Goal: Transaction & Acquisition: Purchase product/service

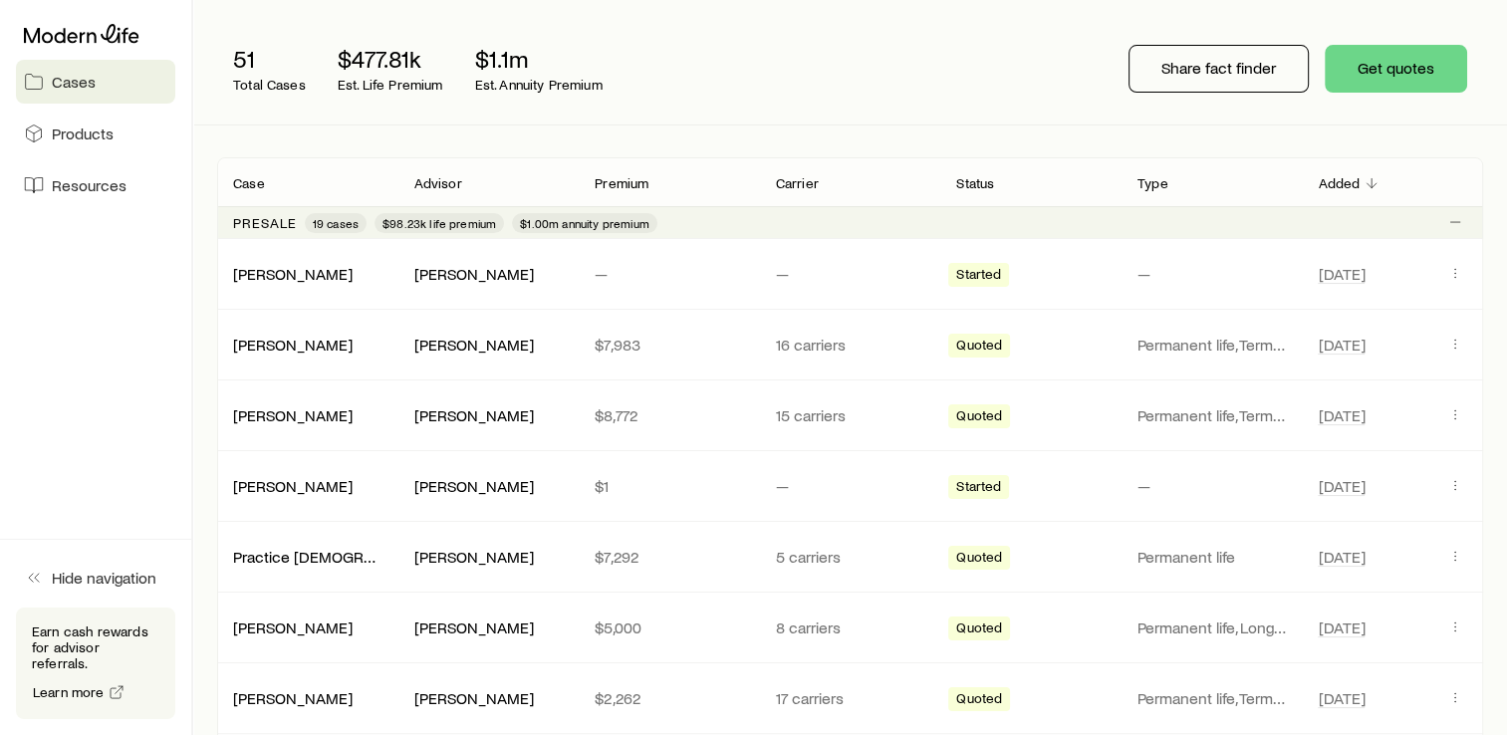
scroll to position [249, 0]
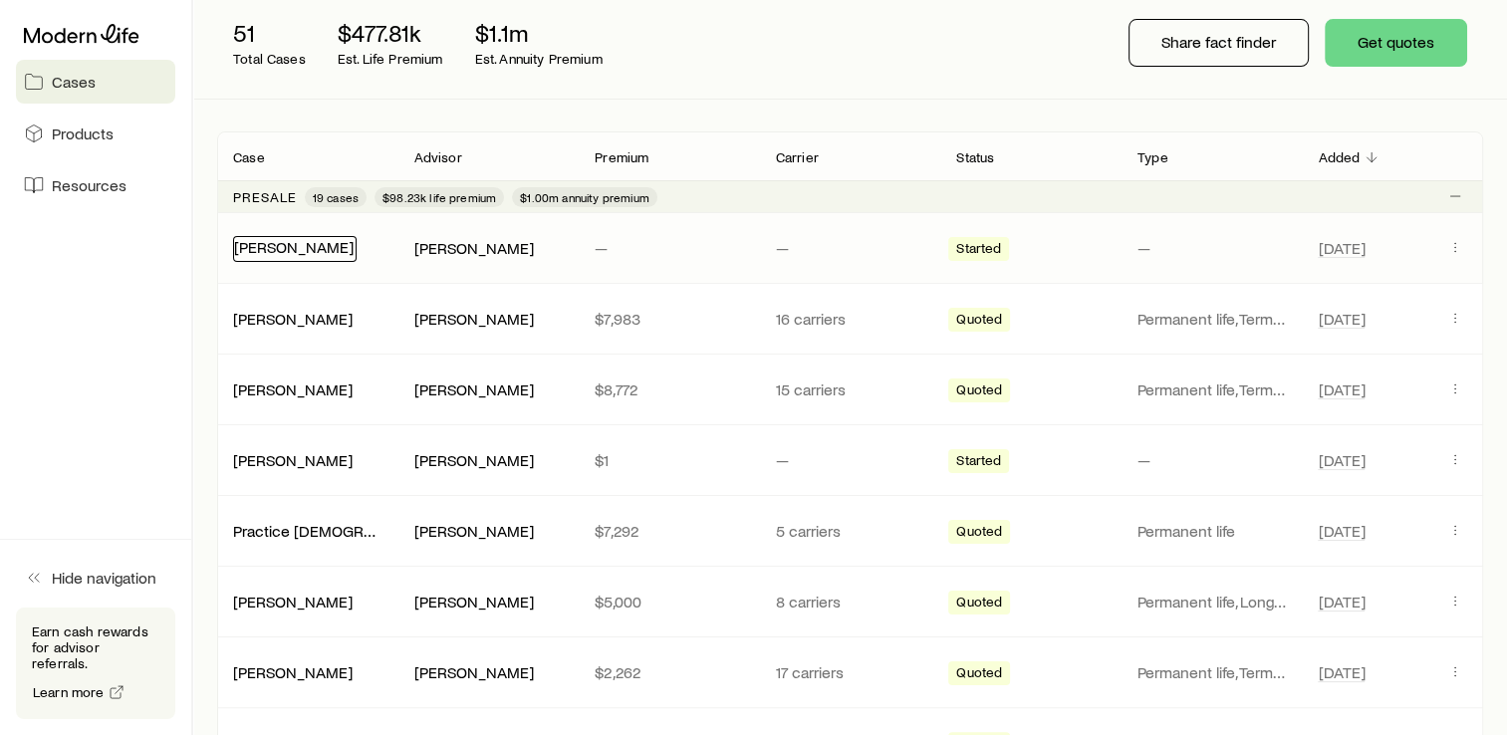
click at [332, 248] on link "[PERSON_NAME]" at bounding box center [294, 246] width 120 height 19
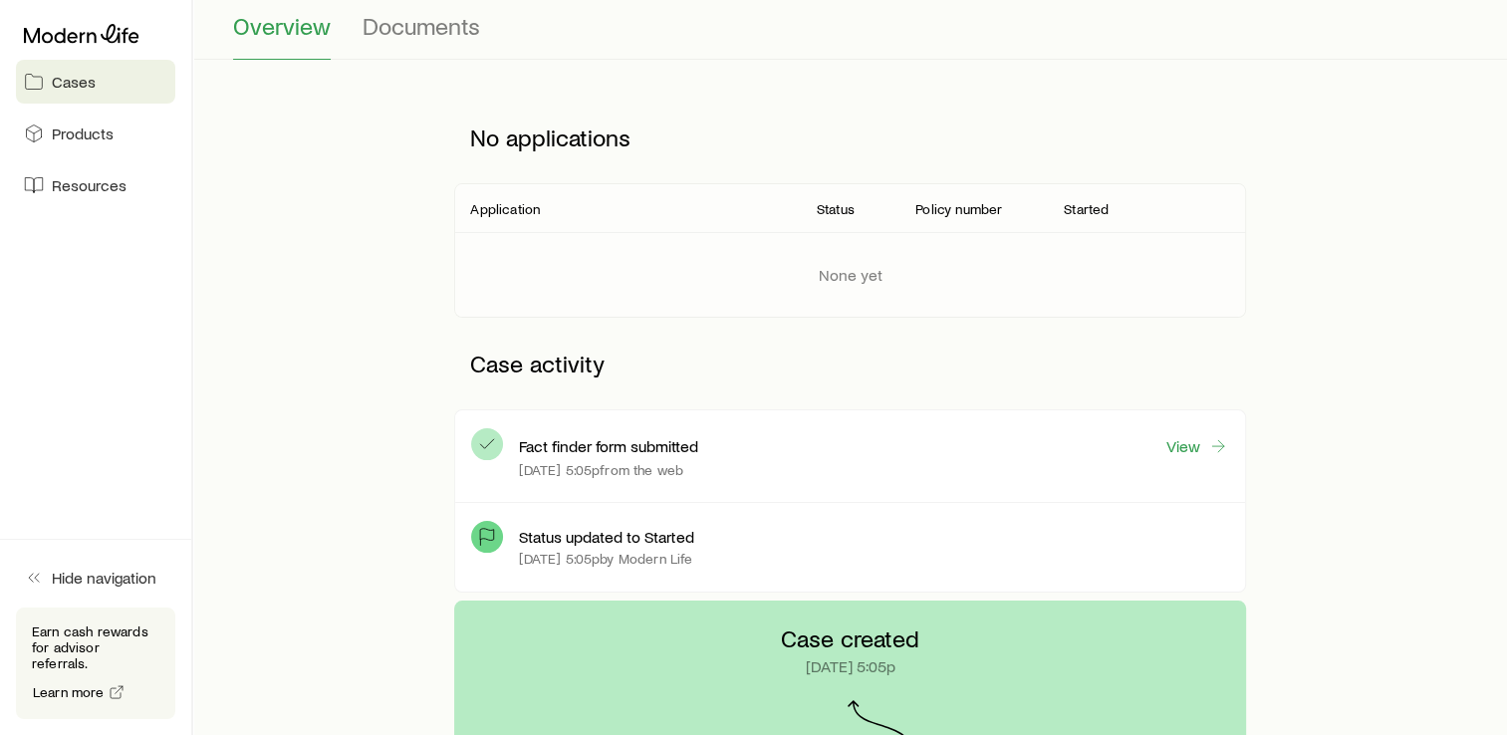
scroll to position [223, 0]
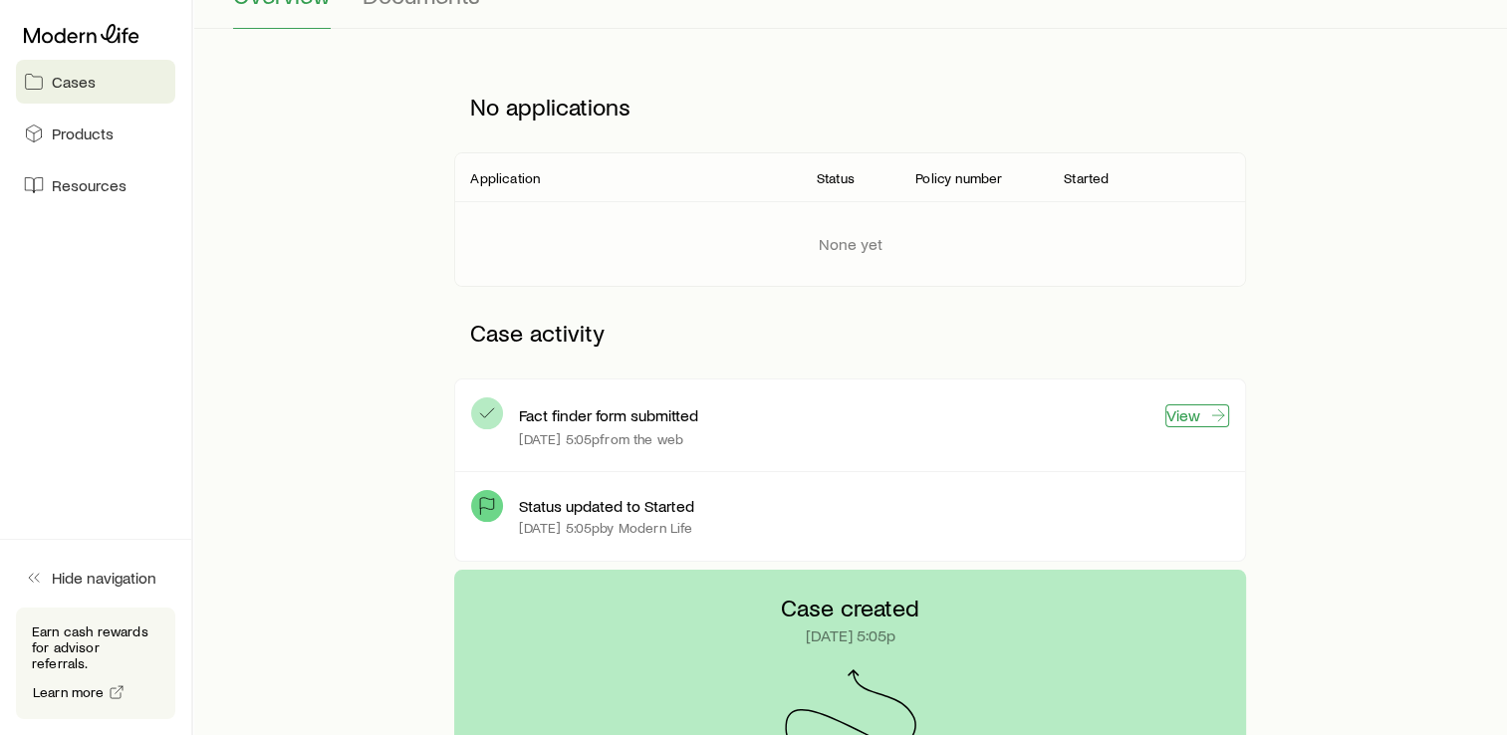
click at [1175, 416] on link "View" at bounding box center [1198, 415] width 64 height 23
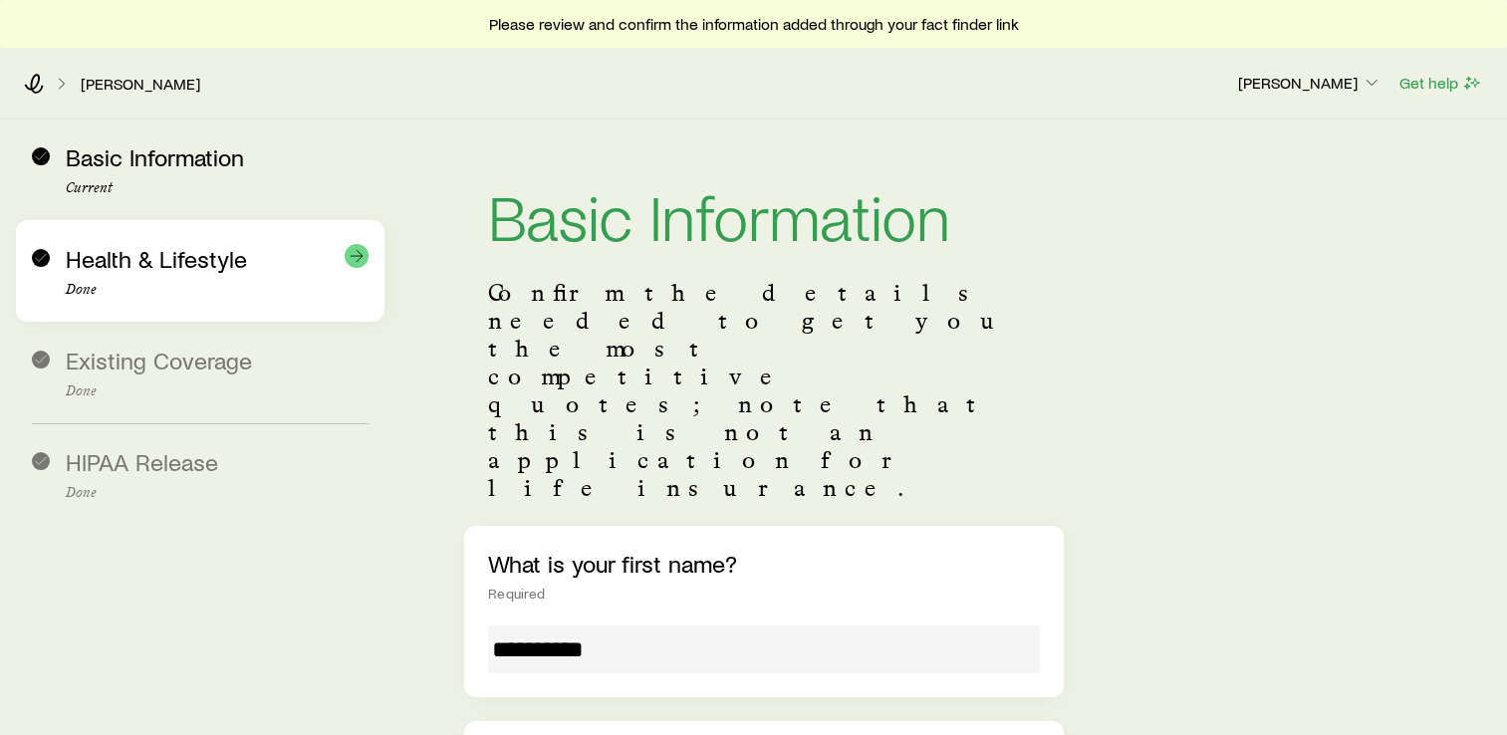
click at [233, 280] on div "Health & Lifestyle Done" at bounding box center [217, 271] width 303 height 53
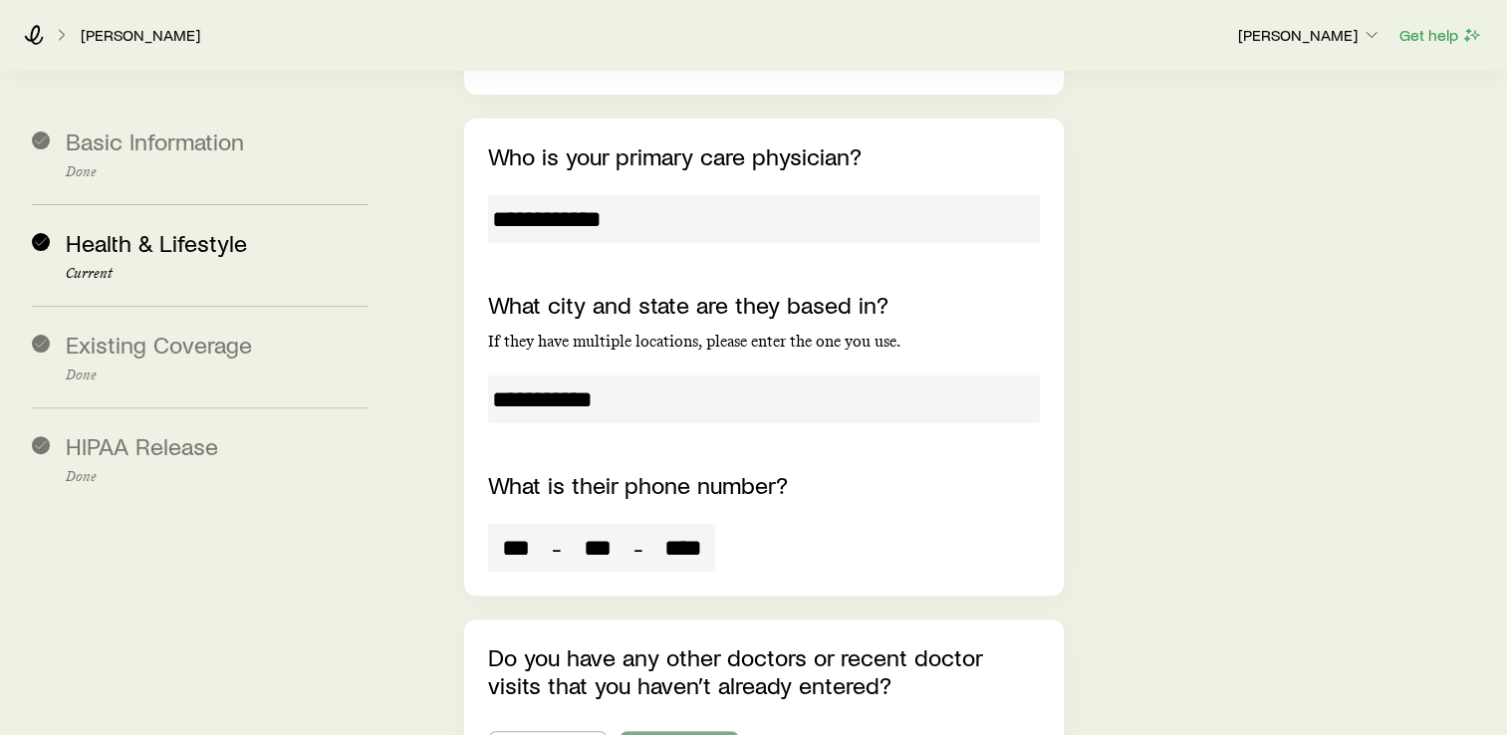
scroll to position [8083, 0]
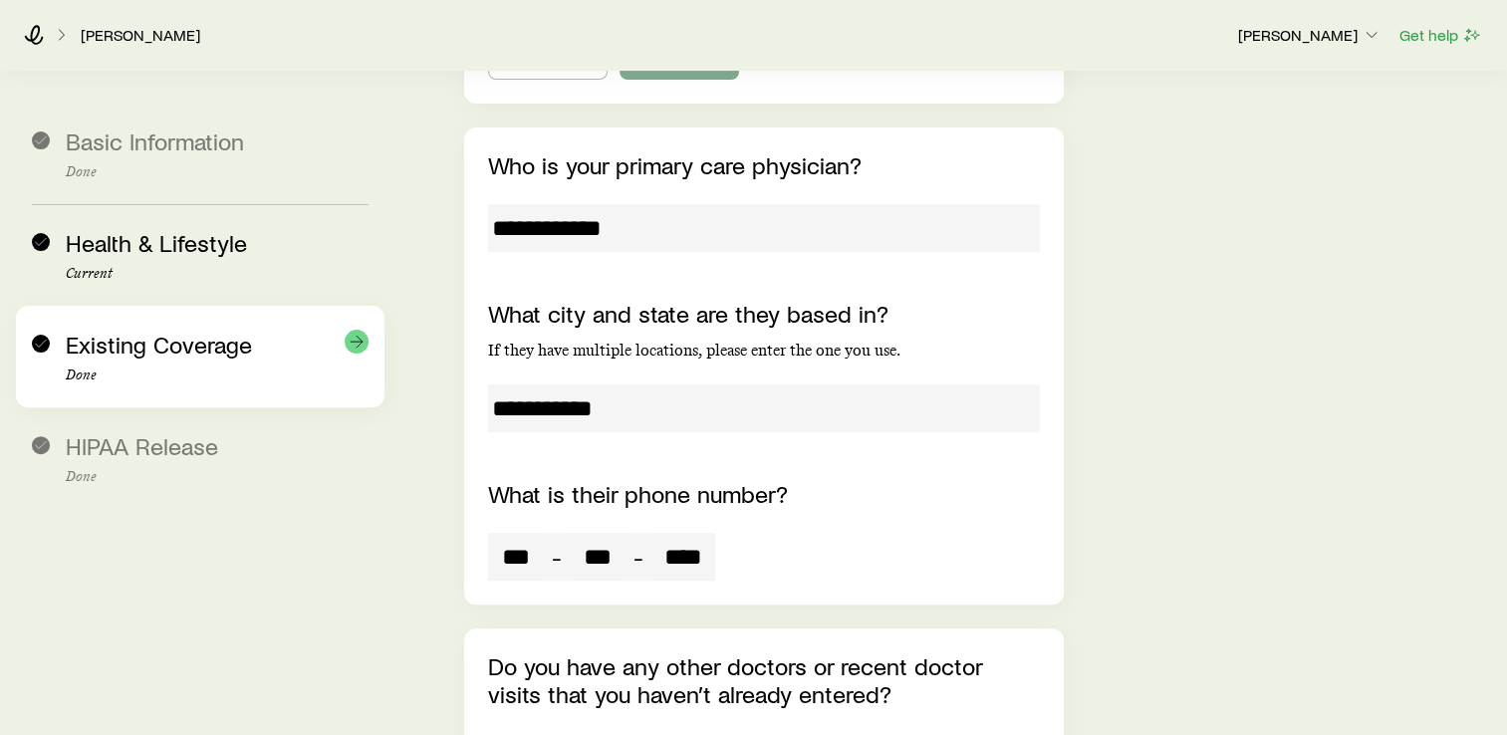
click at [201, 353] on span "Existing Coverage" at bounding box center [159, 344] width 186 height 29
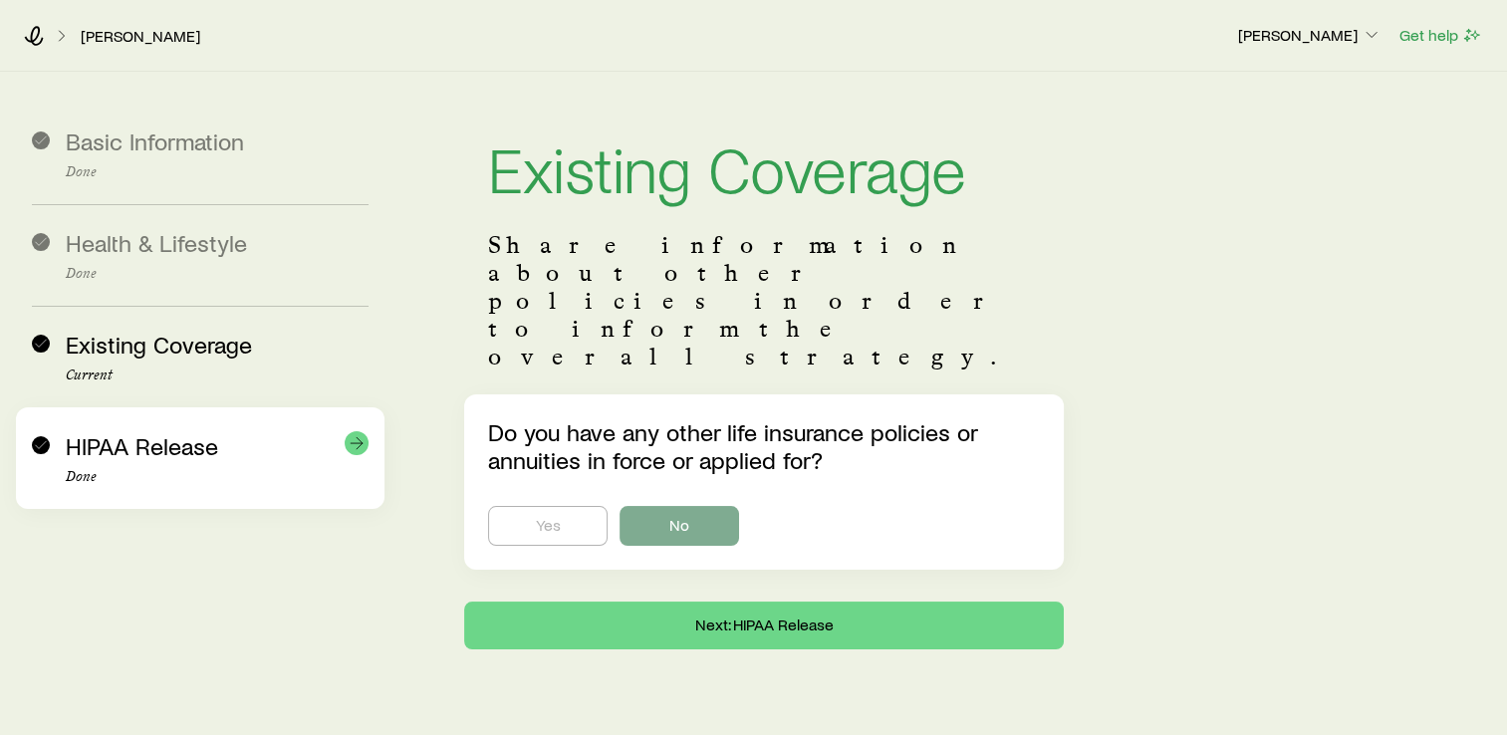
click at [161, 448] on span "HIPAA Release" at bounding box center [142, 445] width 152 height 29
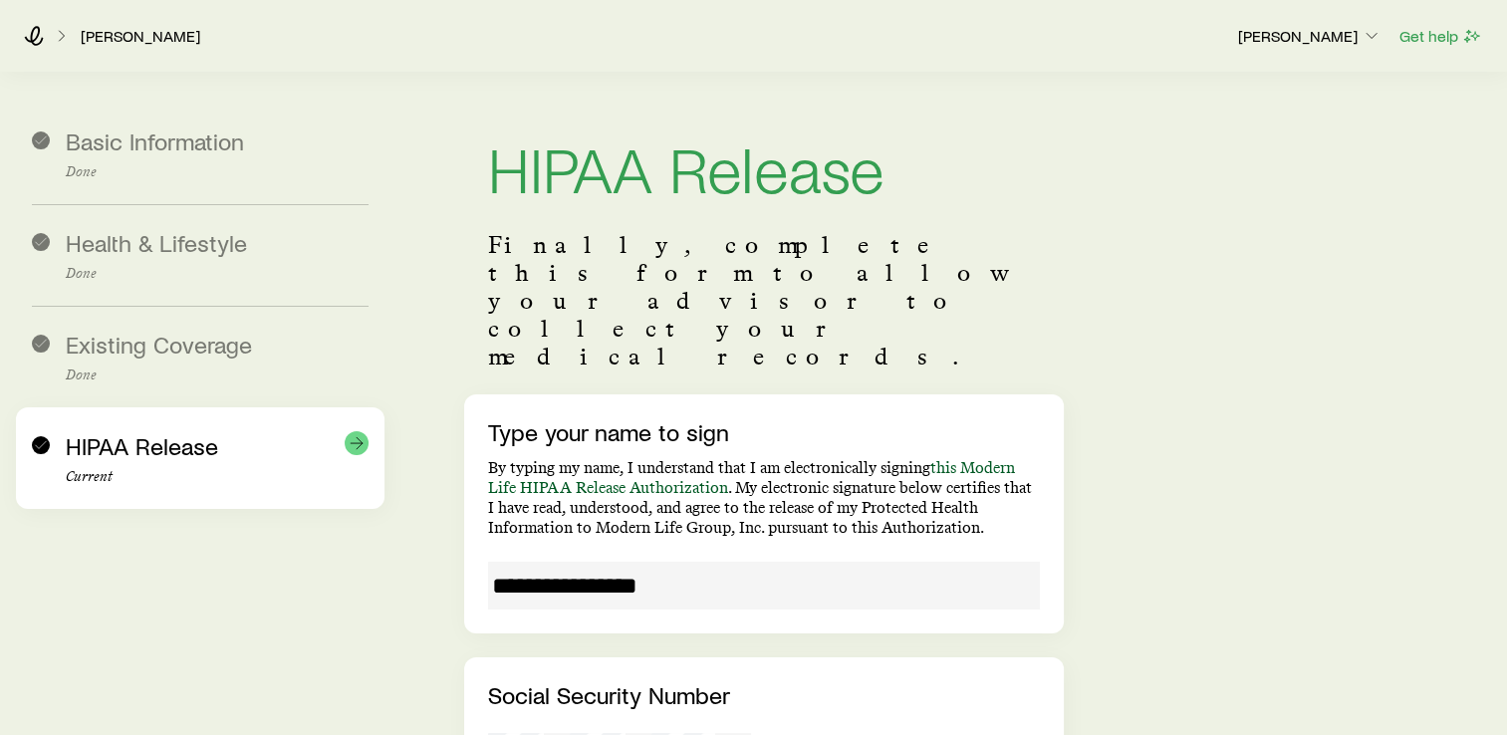
scroll to position [284, 0]
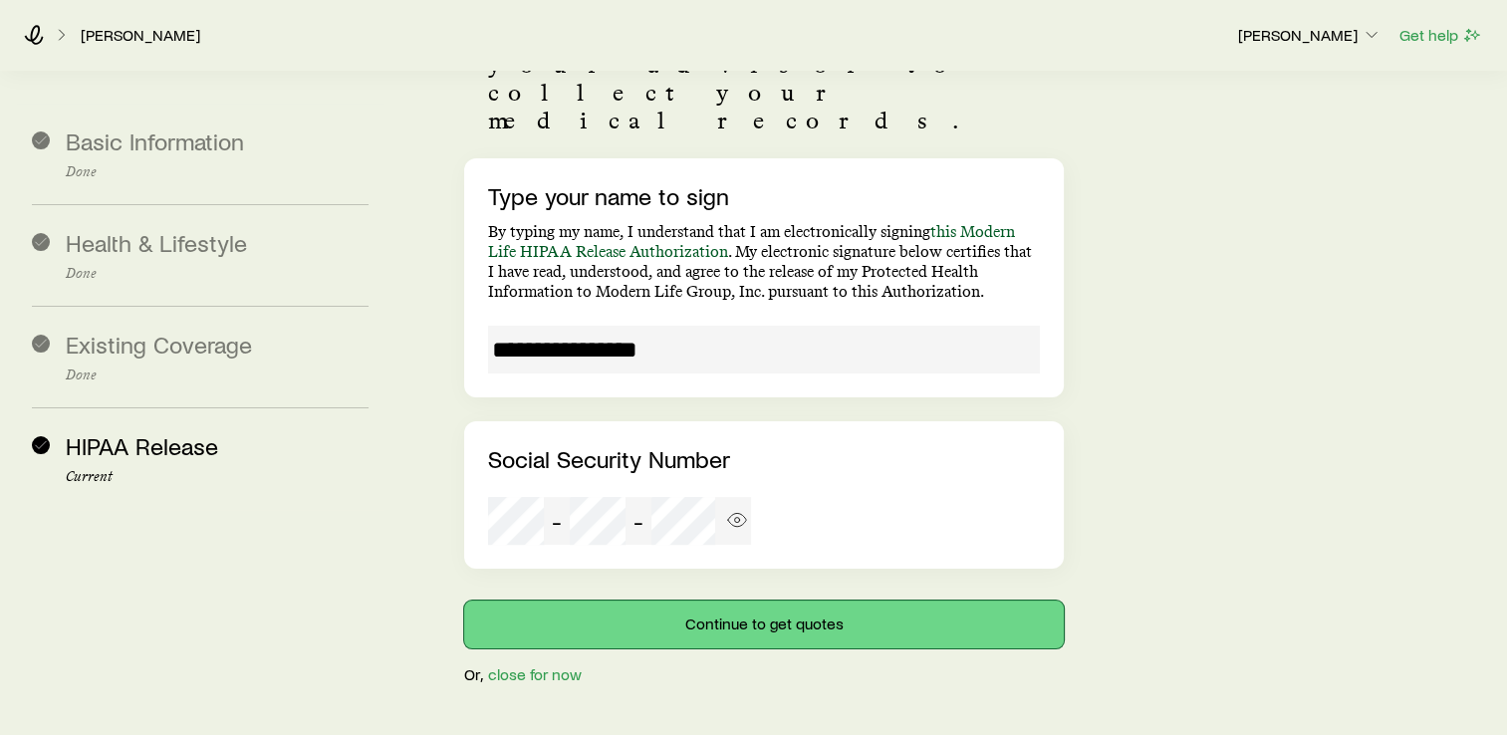
click at [722, 601] on button "Continue to get quotes" at bounding box center [764, 625] width 600 height 48
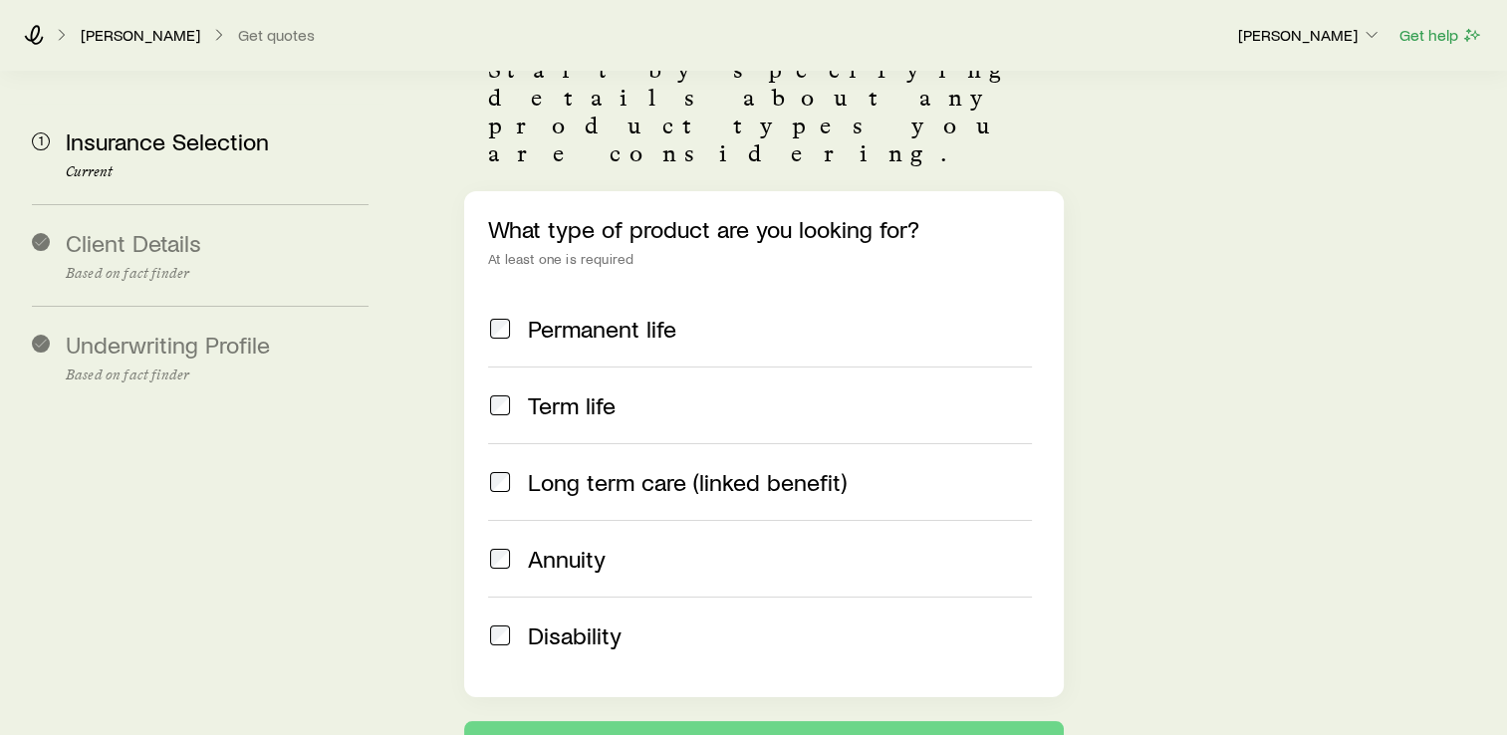
scroll to position [199, 0]
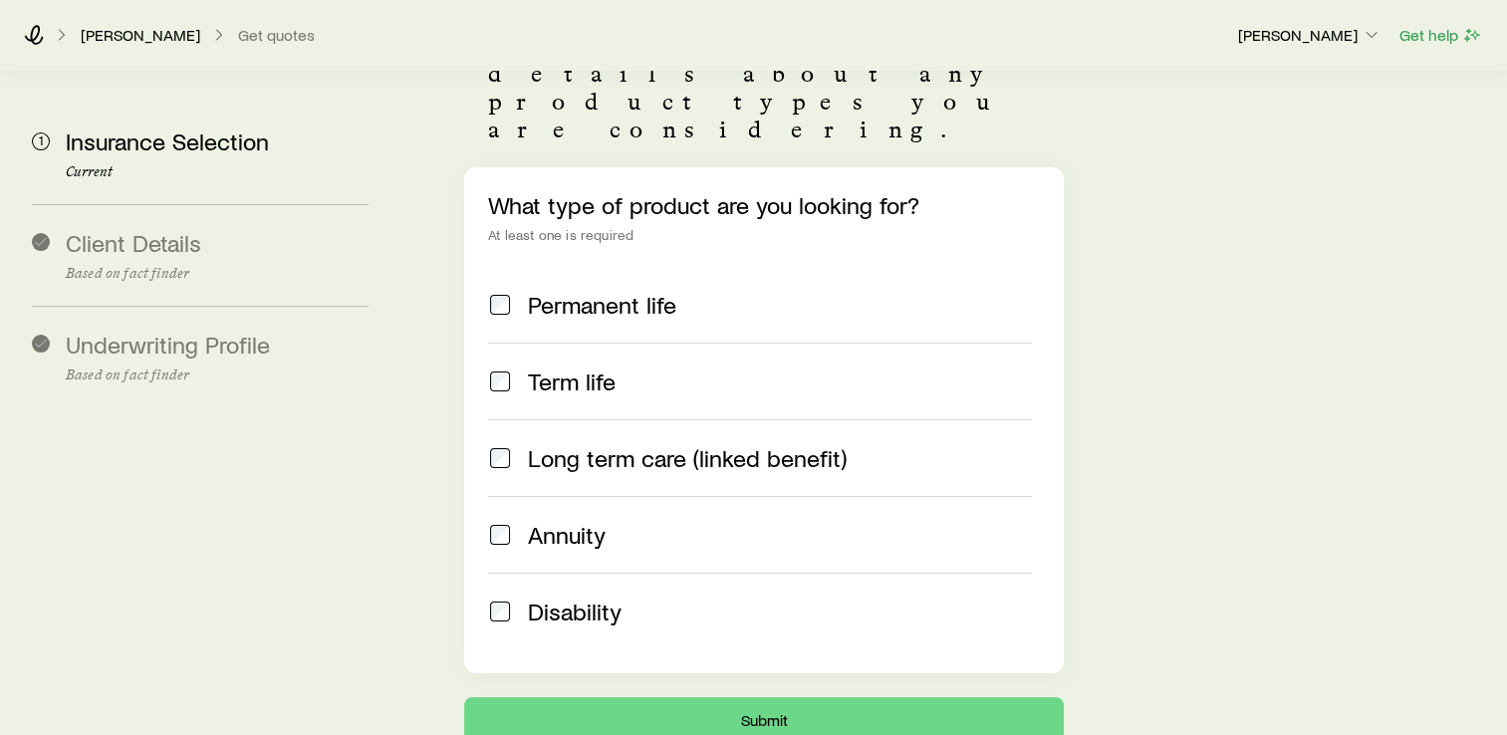
click at [494, 291] on span at bounding box center [500, 305] width 24 height 28
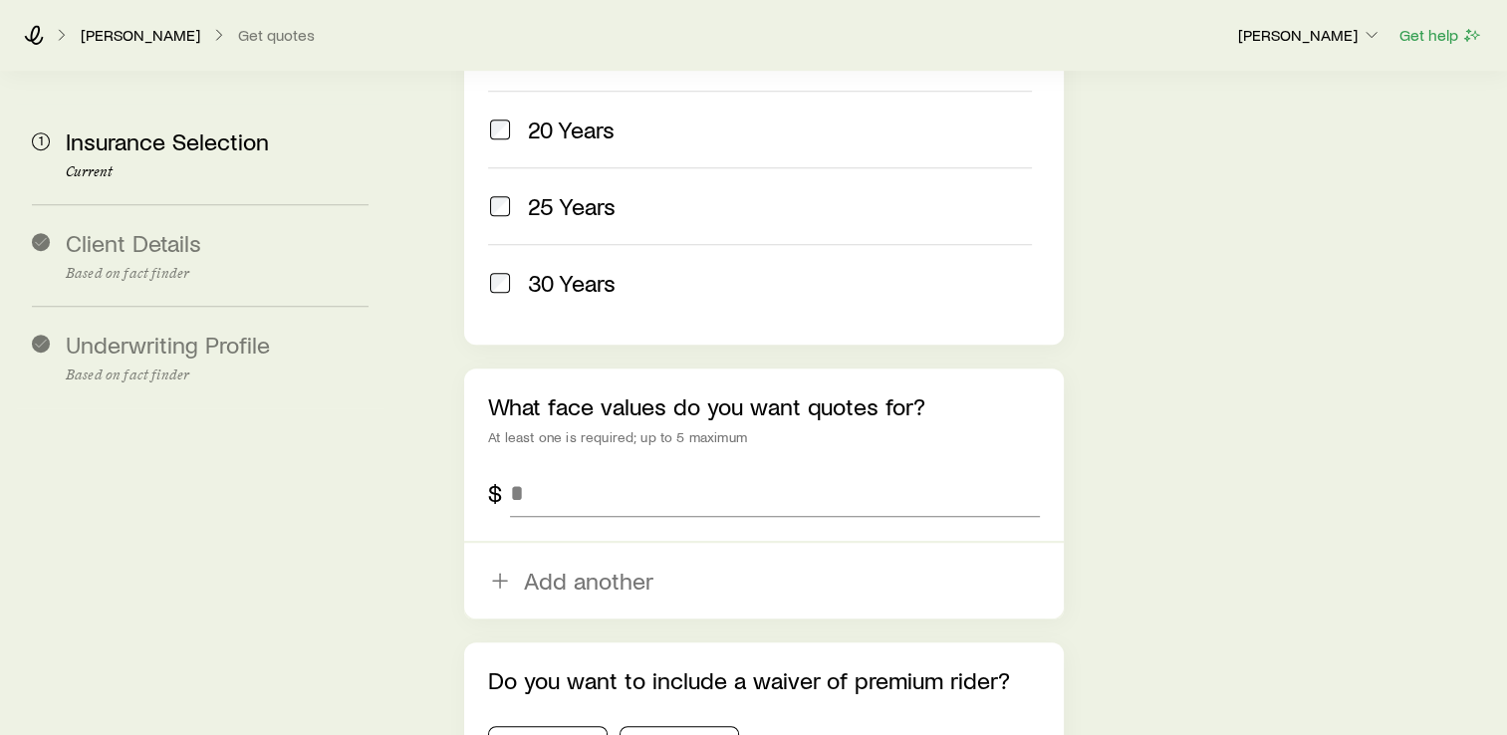
scroll to position [1120, 0]
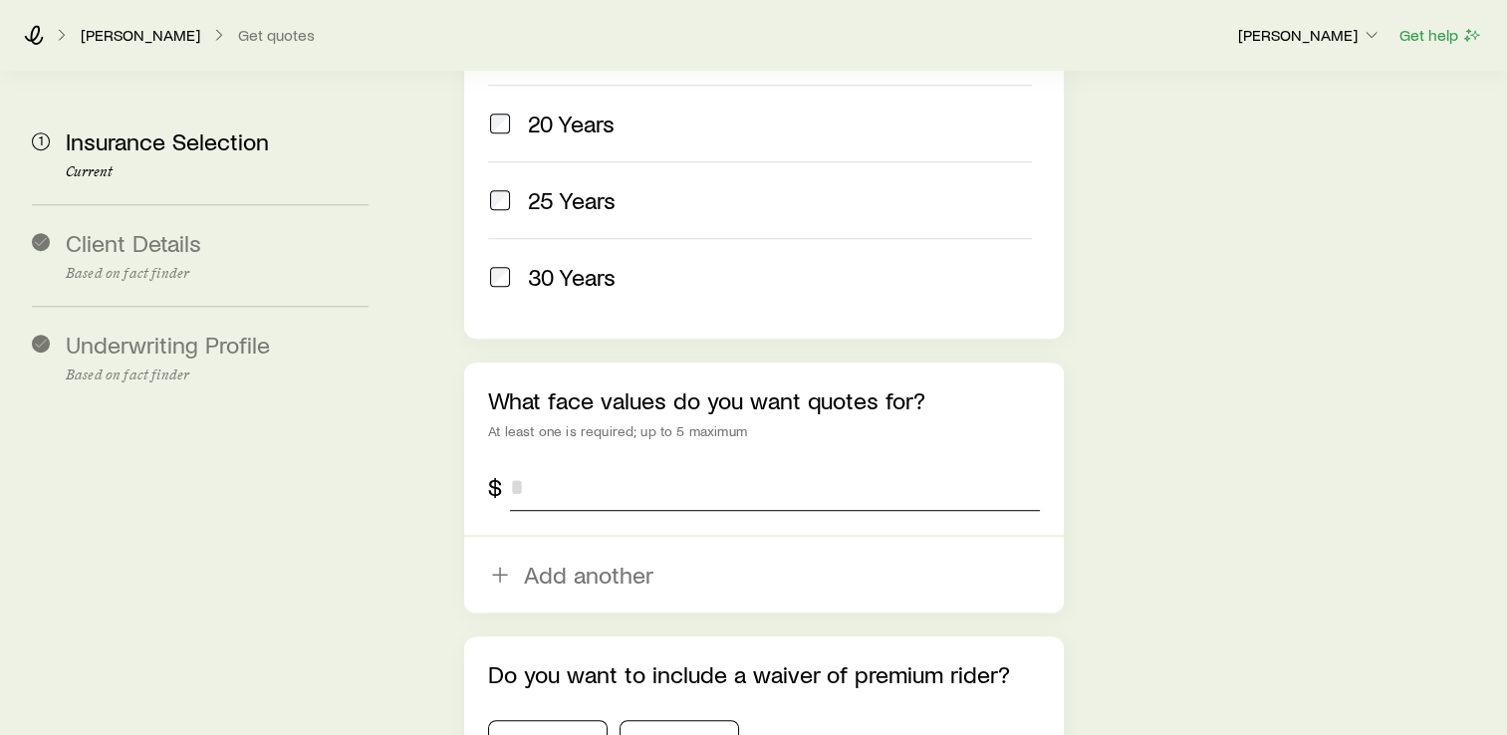
click at [680, 463] on input "tel" at bounding box center [775, 487] width 530 height 48
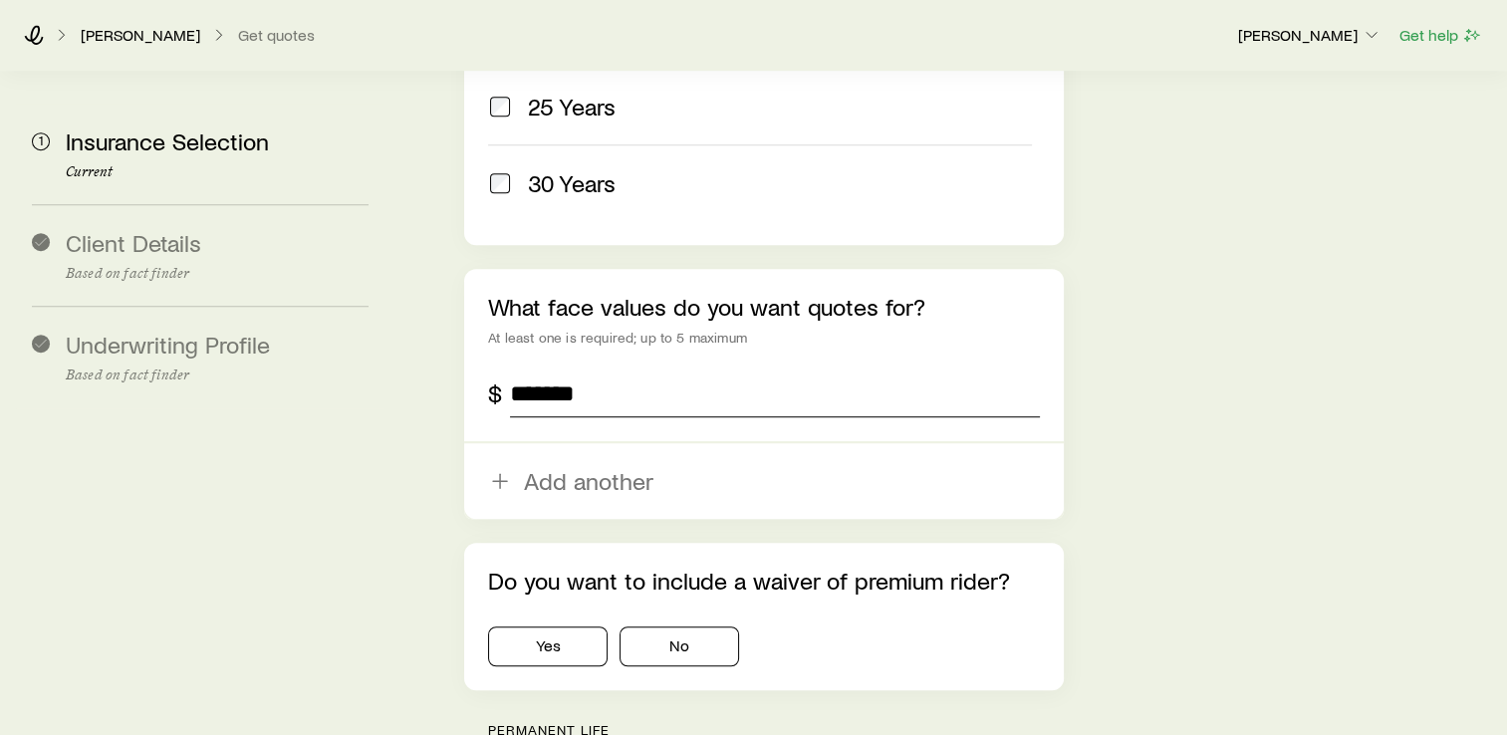
scroll to position [1395, 0]
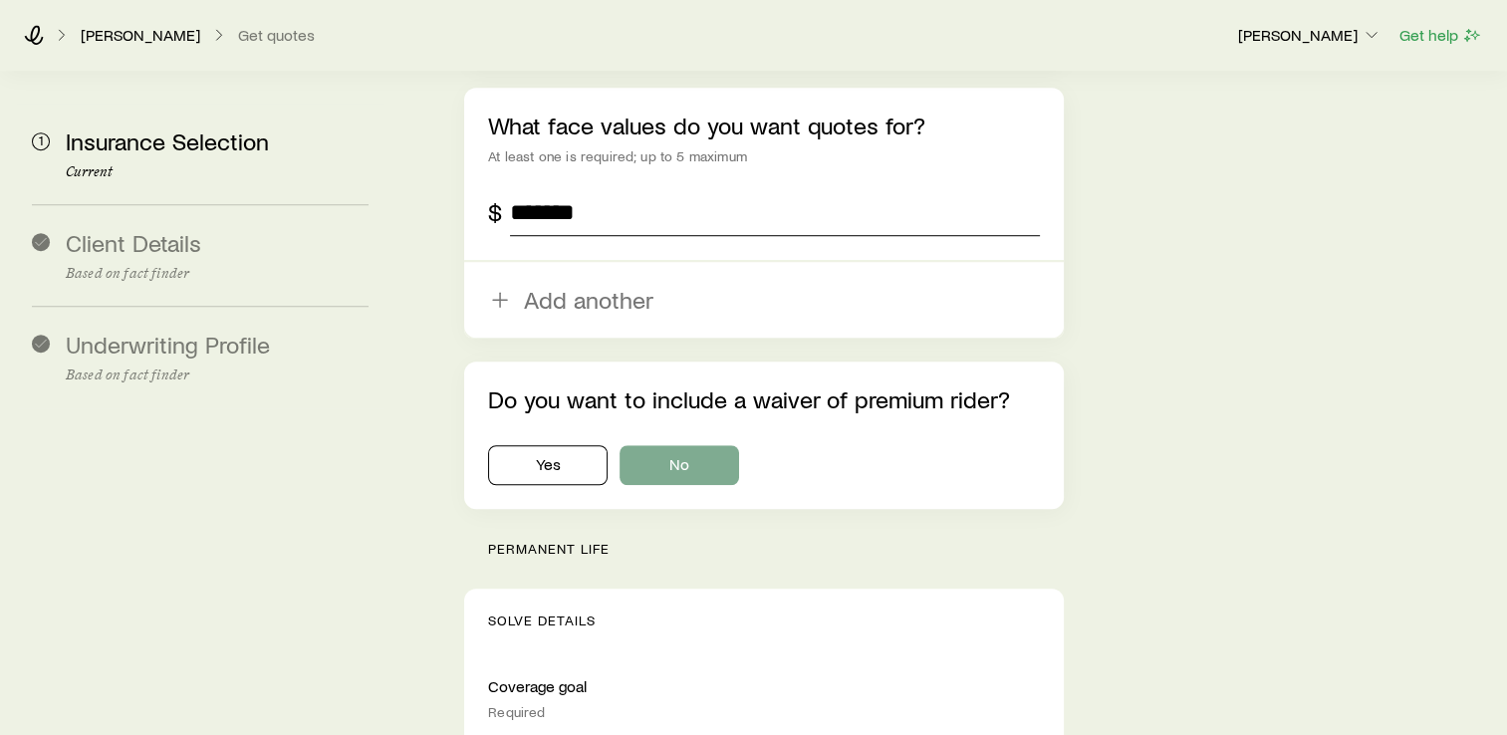
type input "*******"
click at [667, 445] on button "No" at bounding box center [680, 465] width 120 height 40
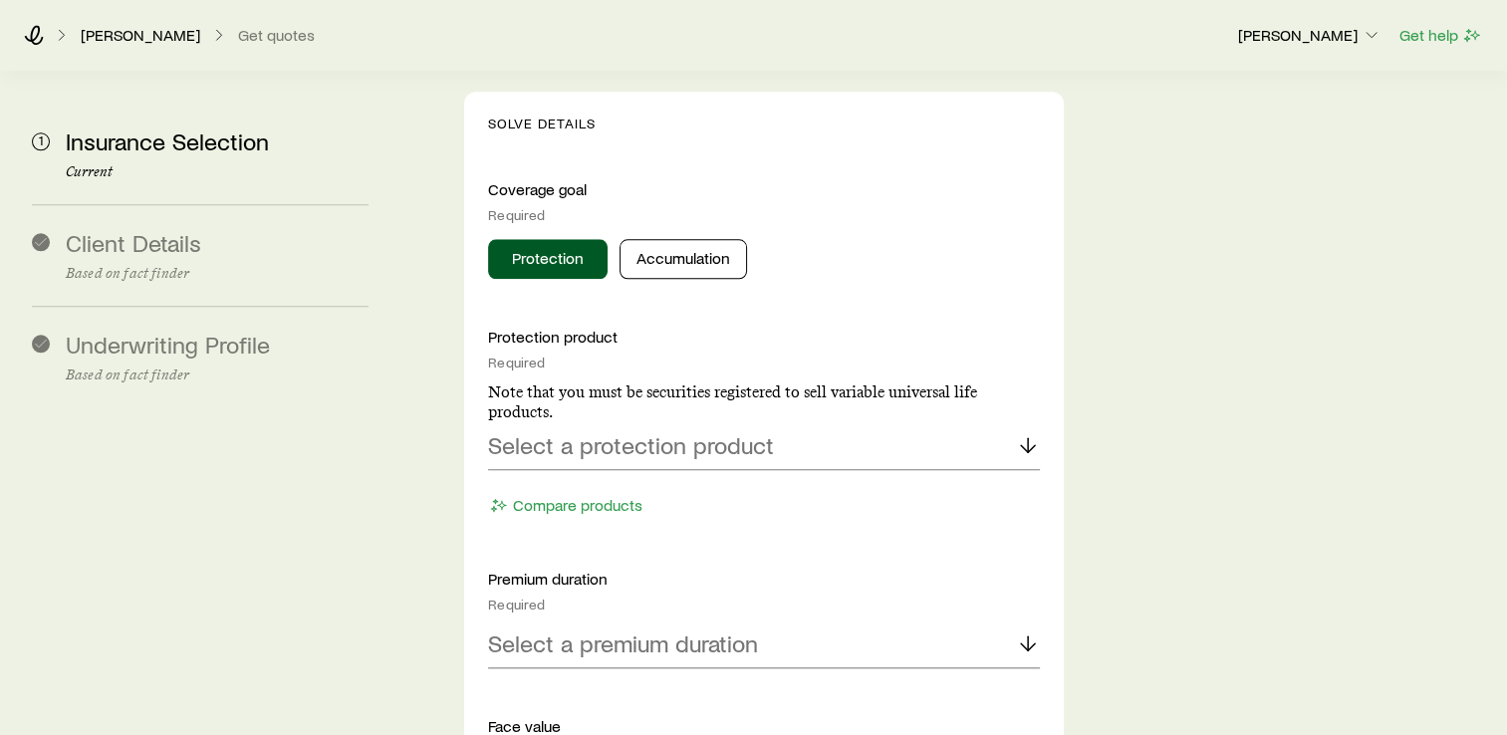
scroll to position [1993, 0]
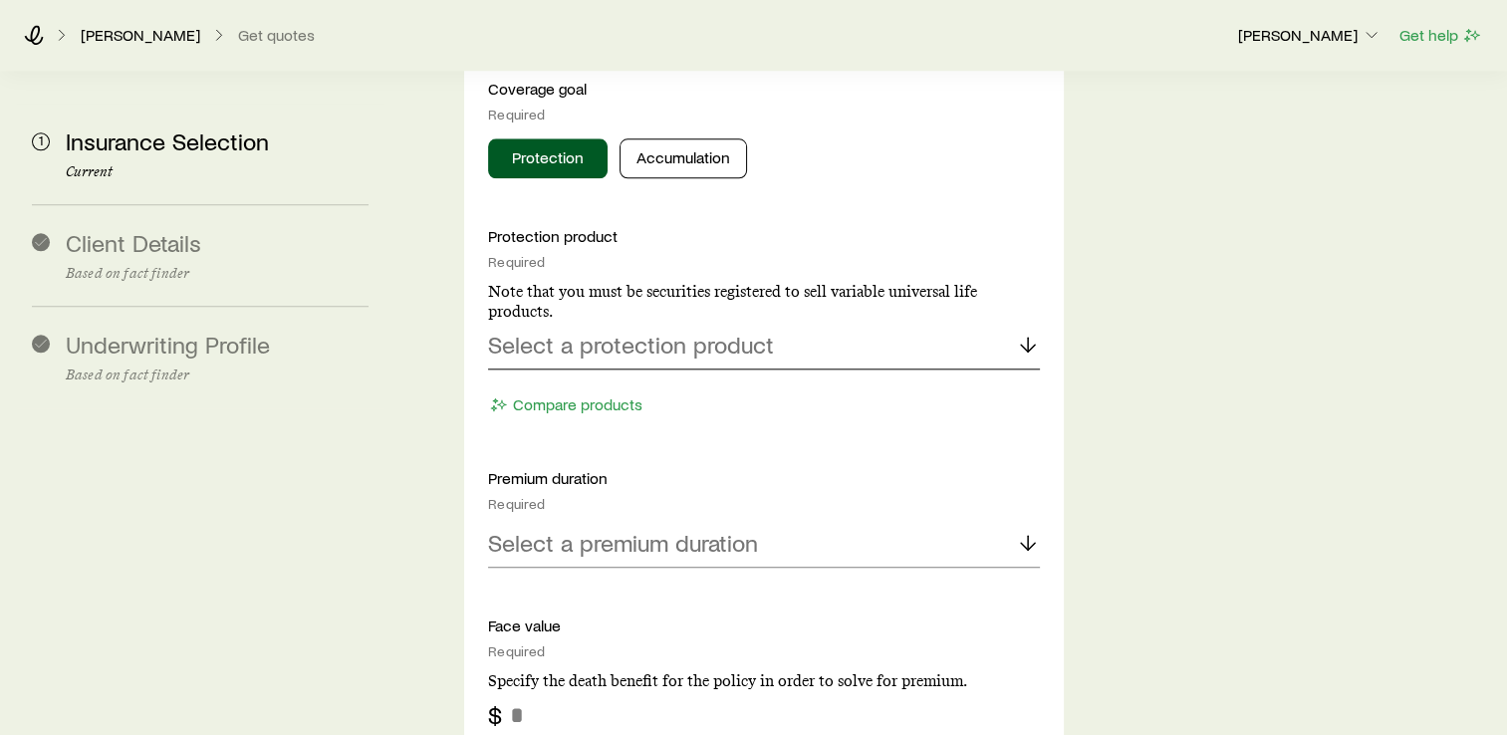
click at [713, 331] on p "Select a protection product" at bounding box center [631, 345] width 286 height 28
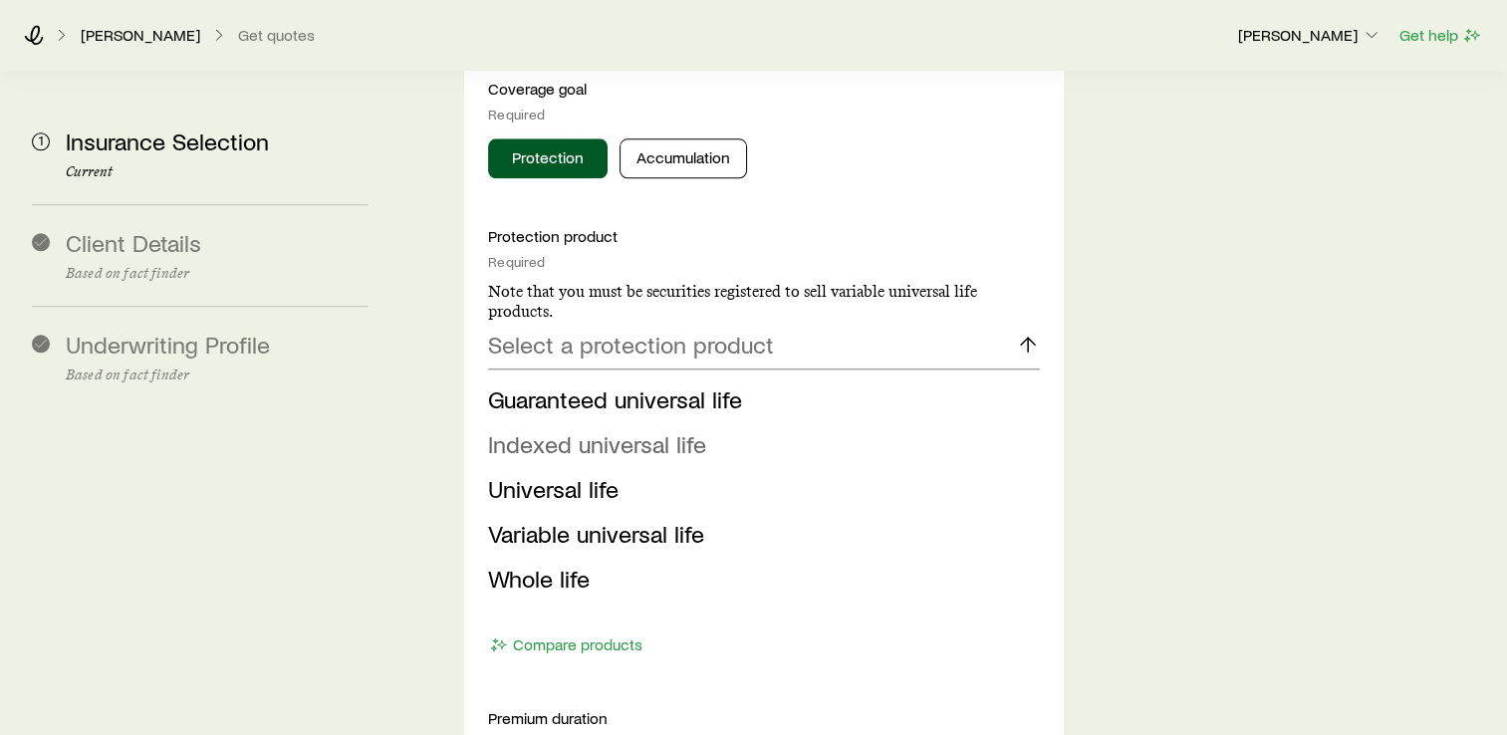
click at [642, 429] on span "Indexed universal life" at bounding box center [597, 443] width 218 height 29
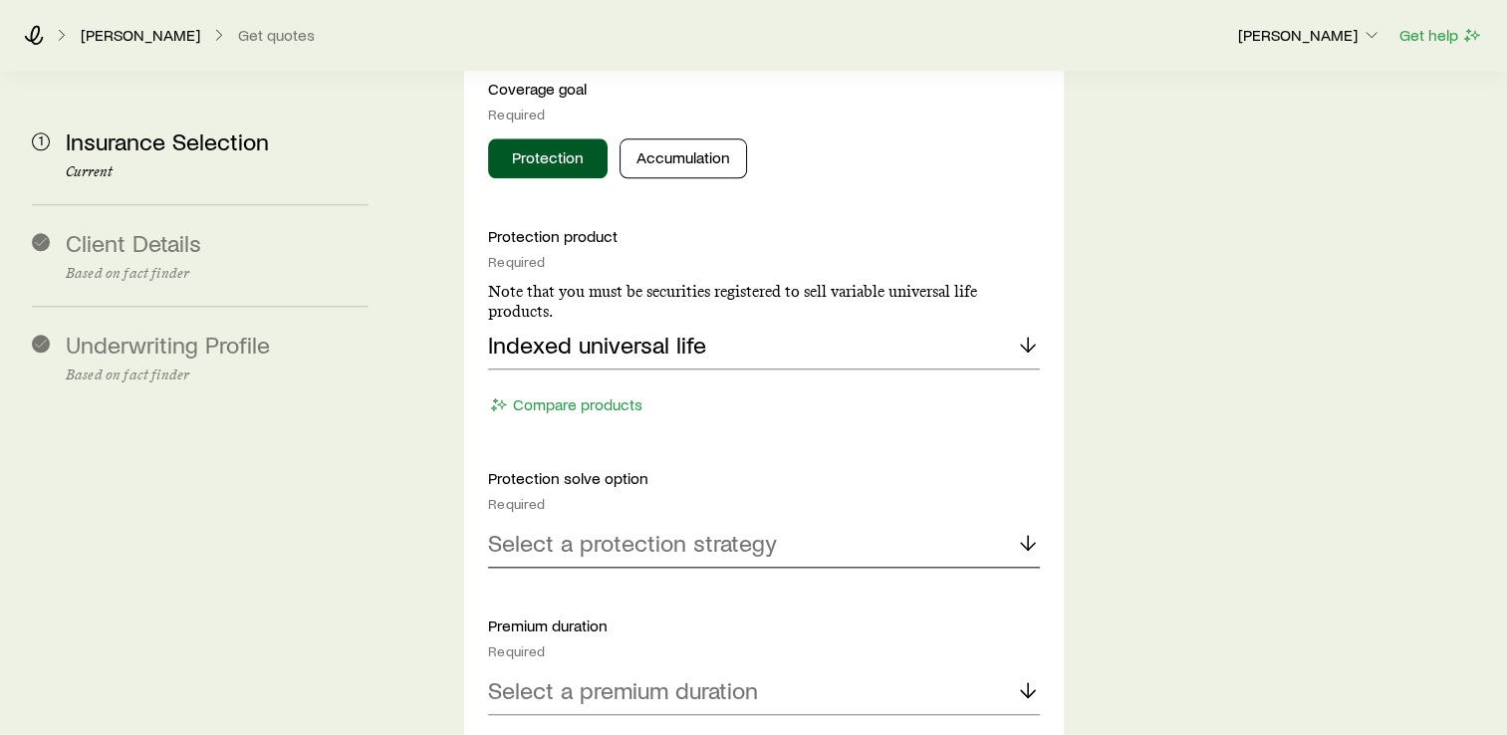
click at [660, 529] on p "Select a protection strategy" at bounding box center [632, 543] width 289 height 28
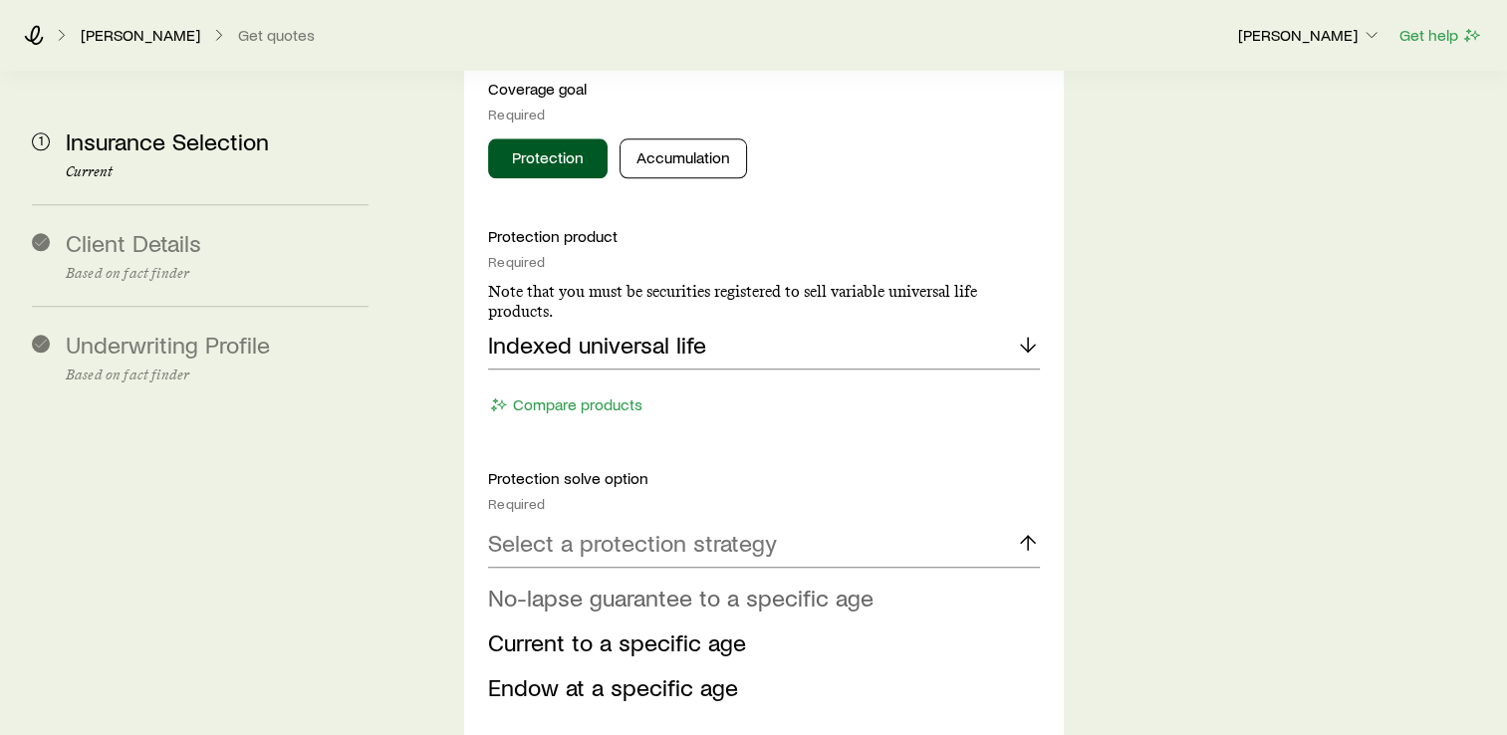
click at [672, 583] on span "No-lapse guarantee to a specific age" at bounding box center [681, 597] width 386 height 29
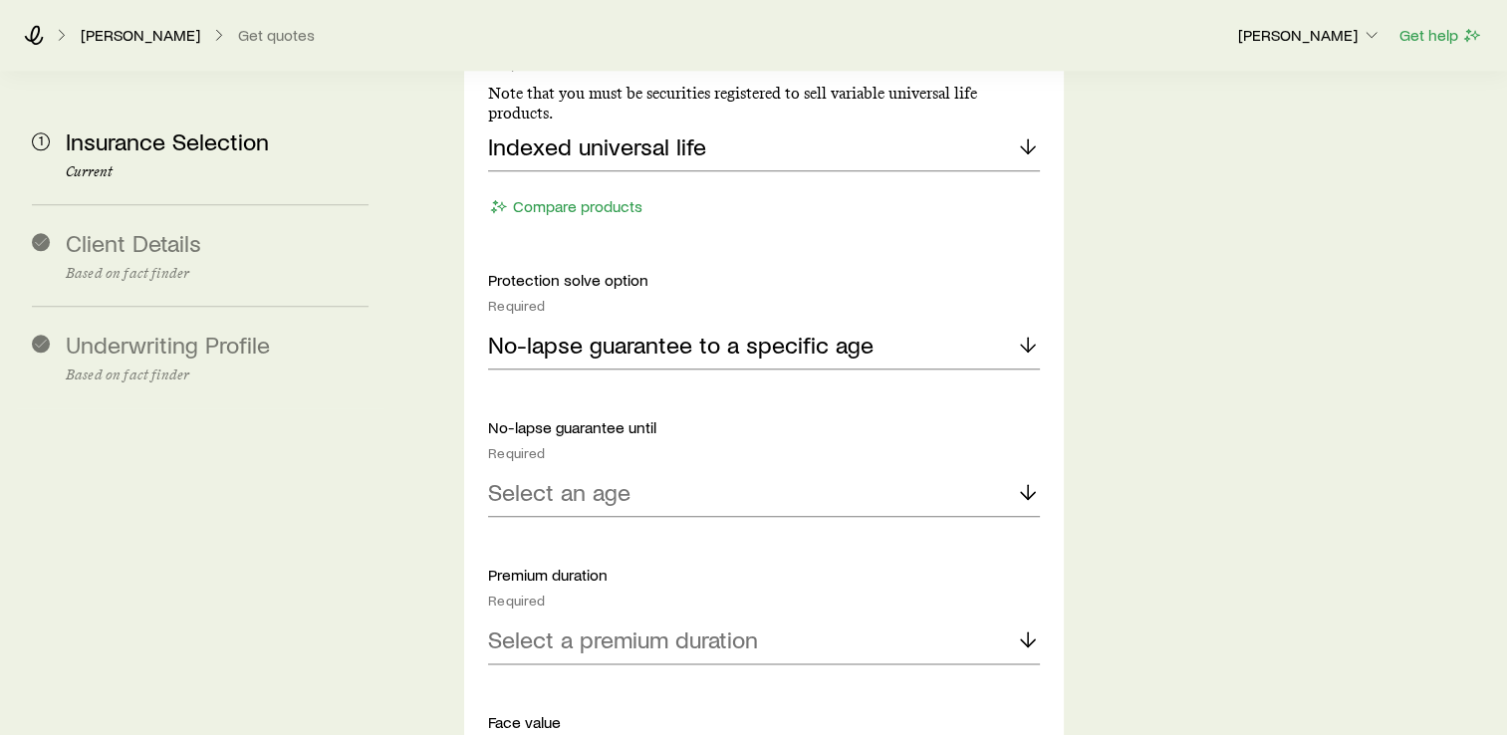
scroll to position [2192, 0]
click at [579, 477] on p "Select an age" at bounding box center [559, 491] width 142 height 28
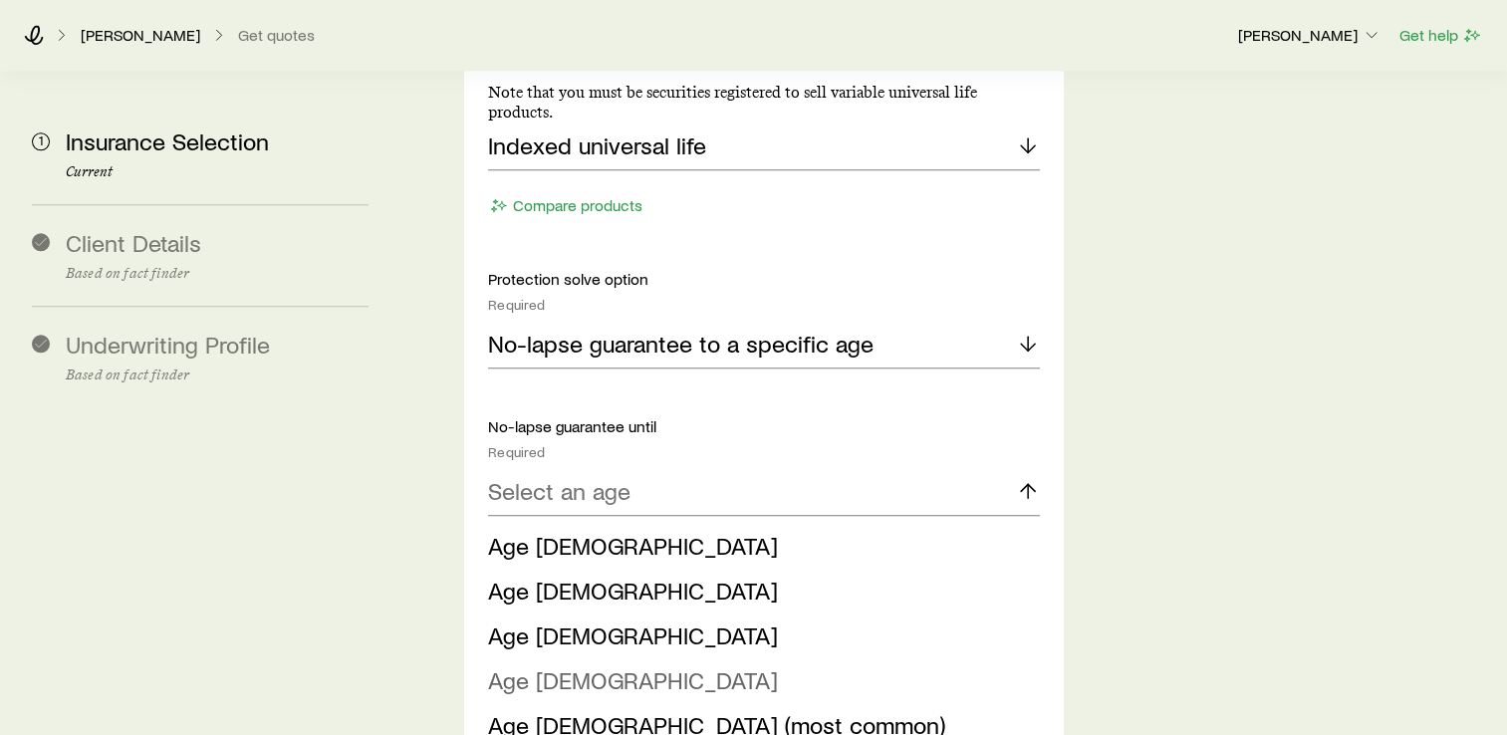
click at [550, 666] on span "Age [DEMOGRAPHIC_DATA]" at bounding box center [633, 680] width 290 height 29
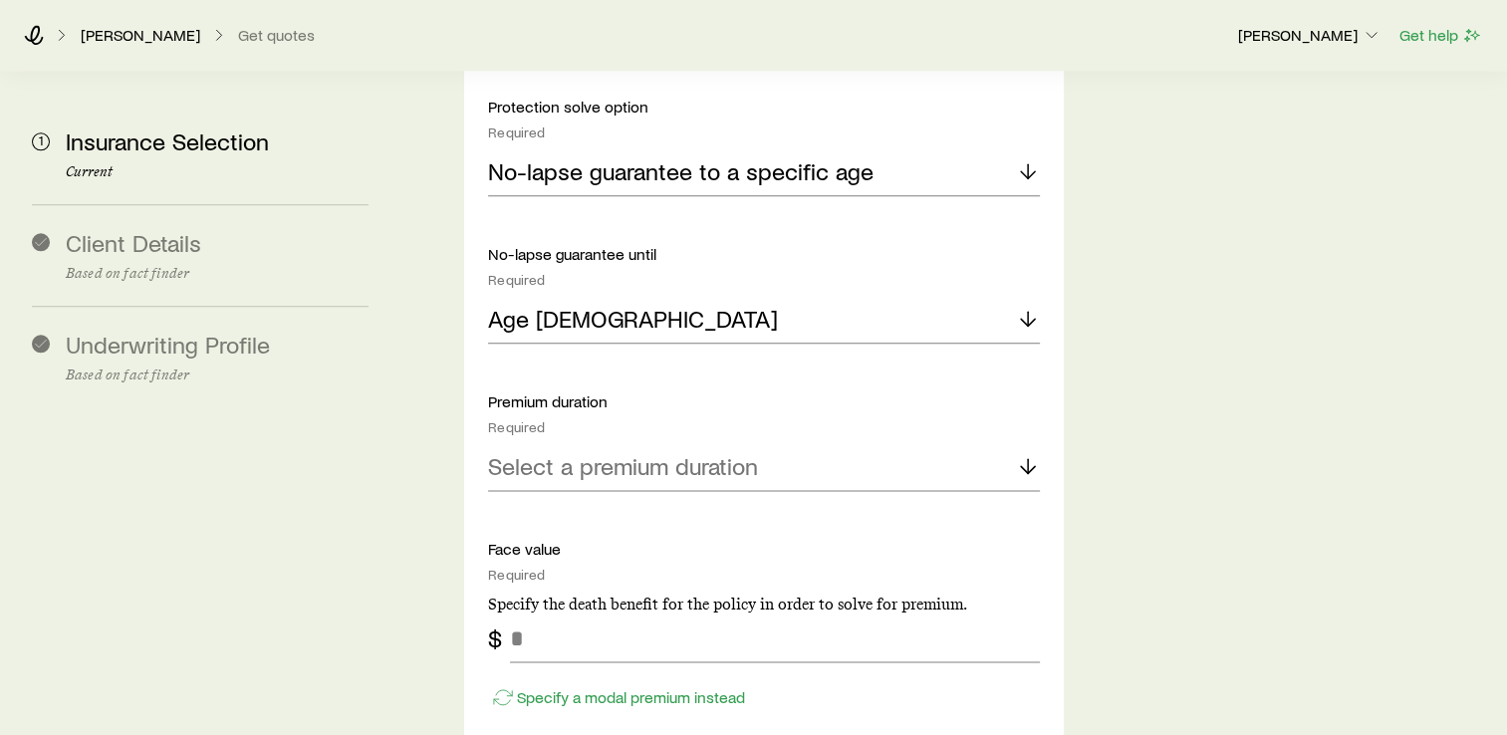
scroll to position [2441, 0]
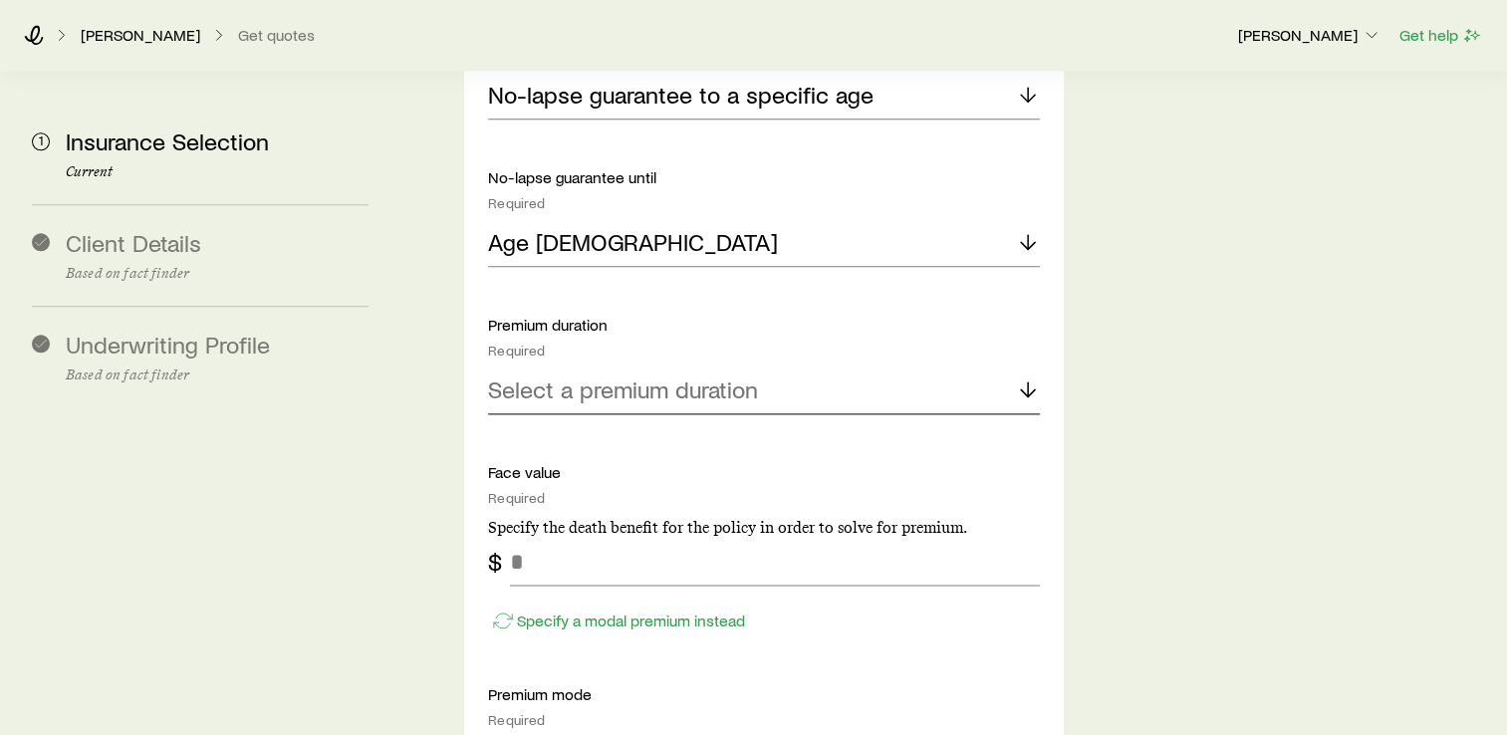
click at [574, 376] on p "Select a premium duration" at bounding box center [623, 390] width 270 height 28
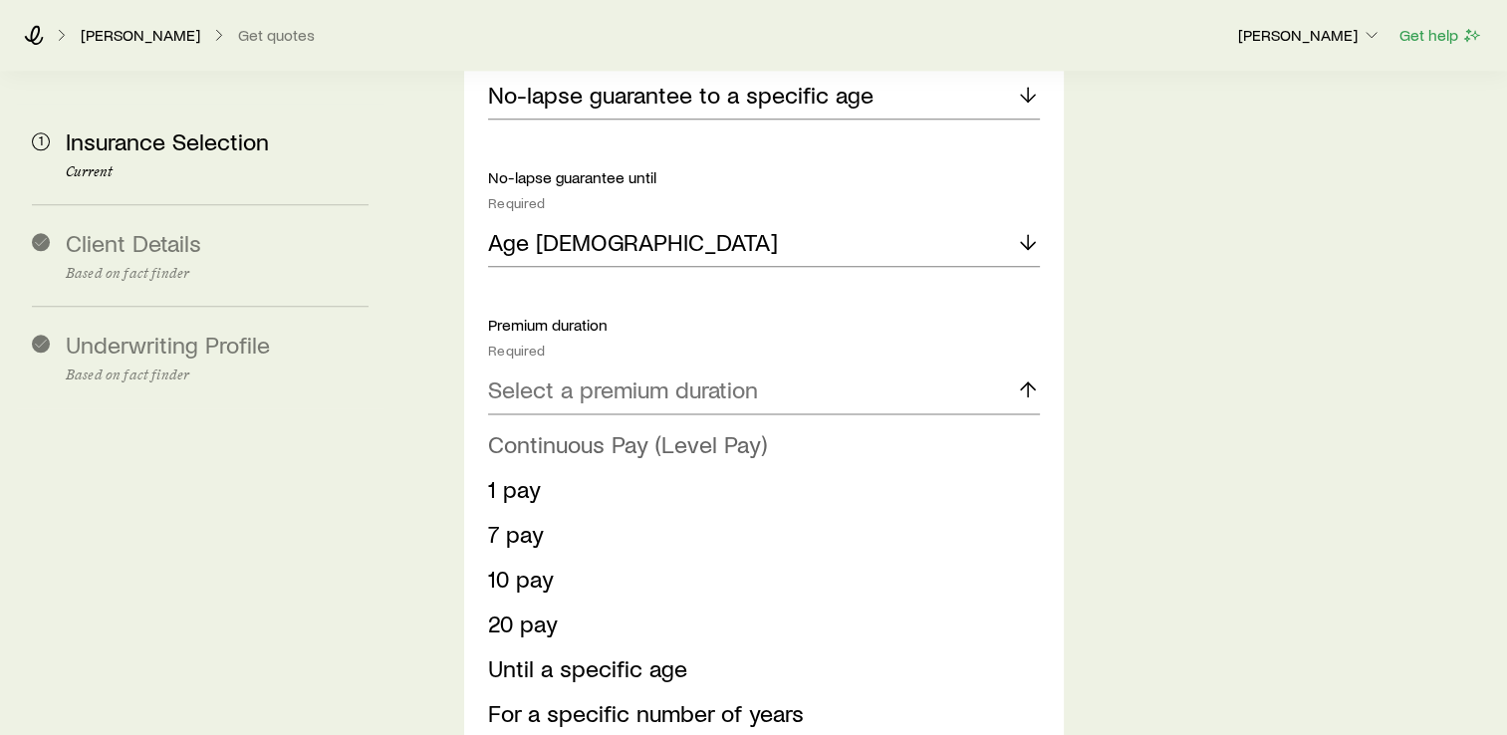
click at [574, 429] on span "Continuous Pay (Level Pay)" at bounding box center [627, 443] width 279 height 29
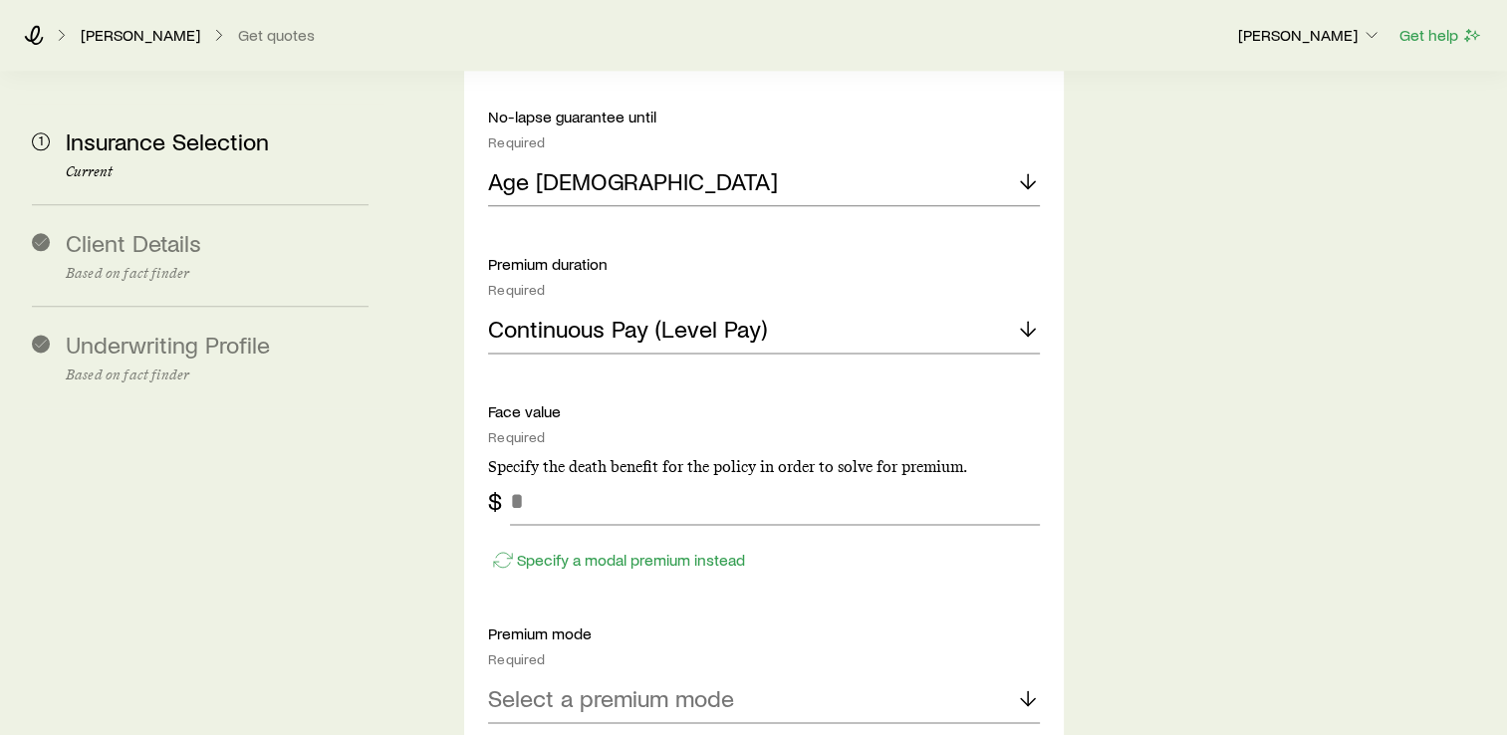
scroll to position [2515, 0]
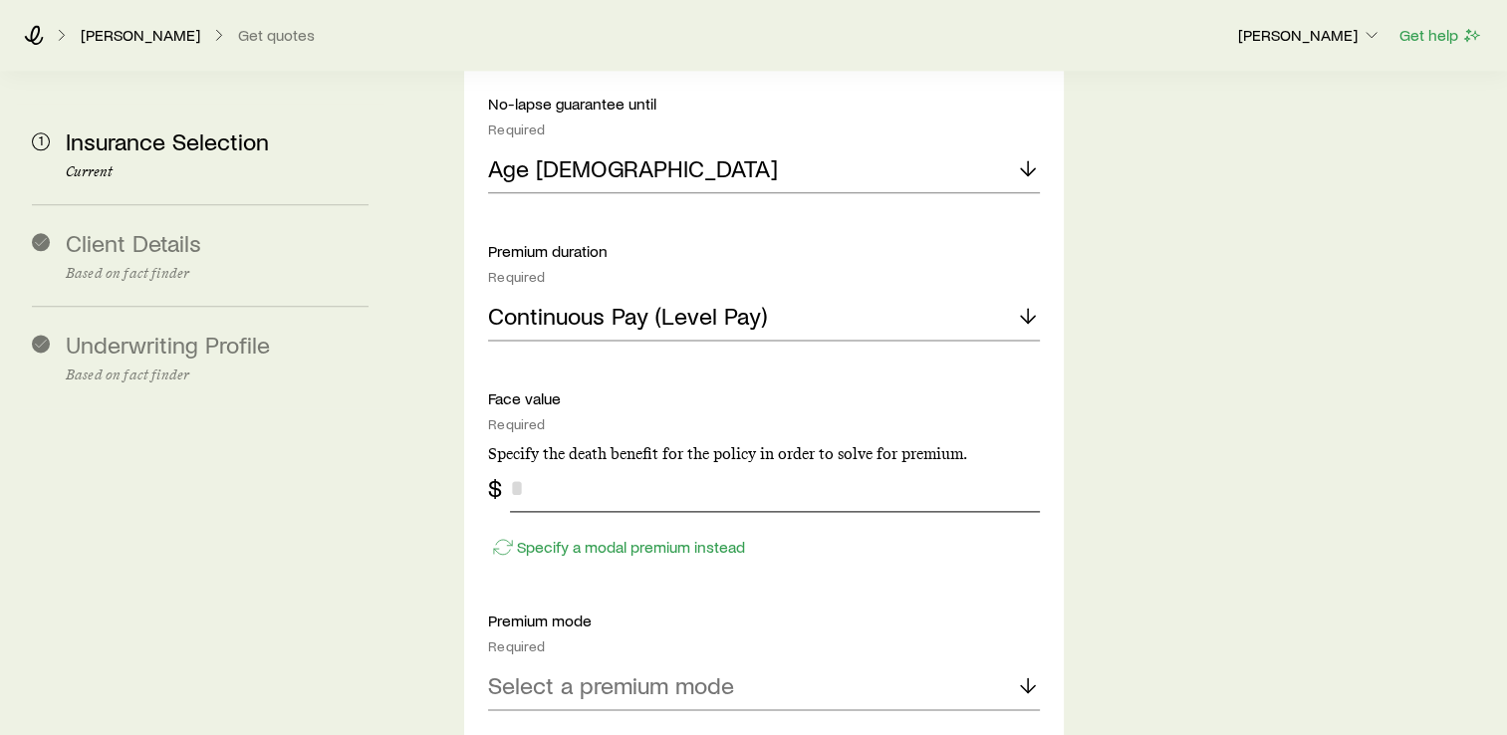
click at [527, 464] on input "tel" at bounding box center [775, 488] width 530 height 48
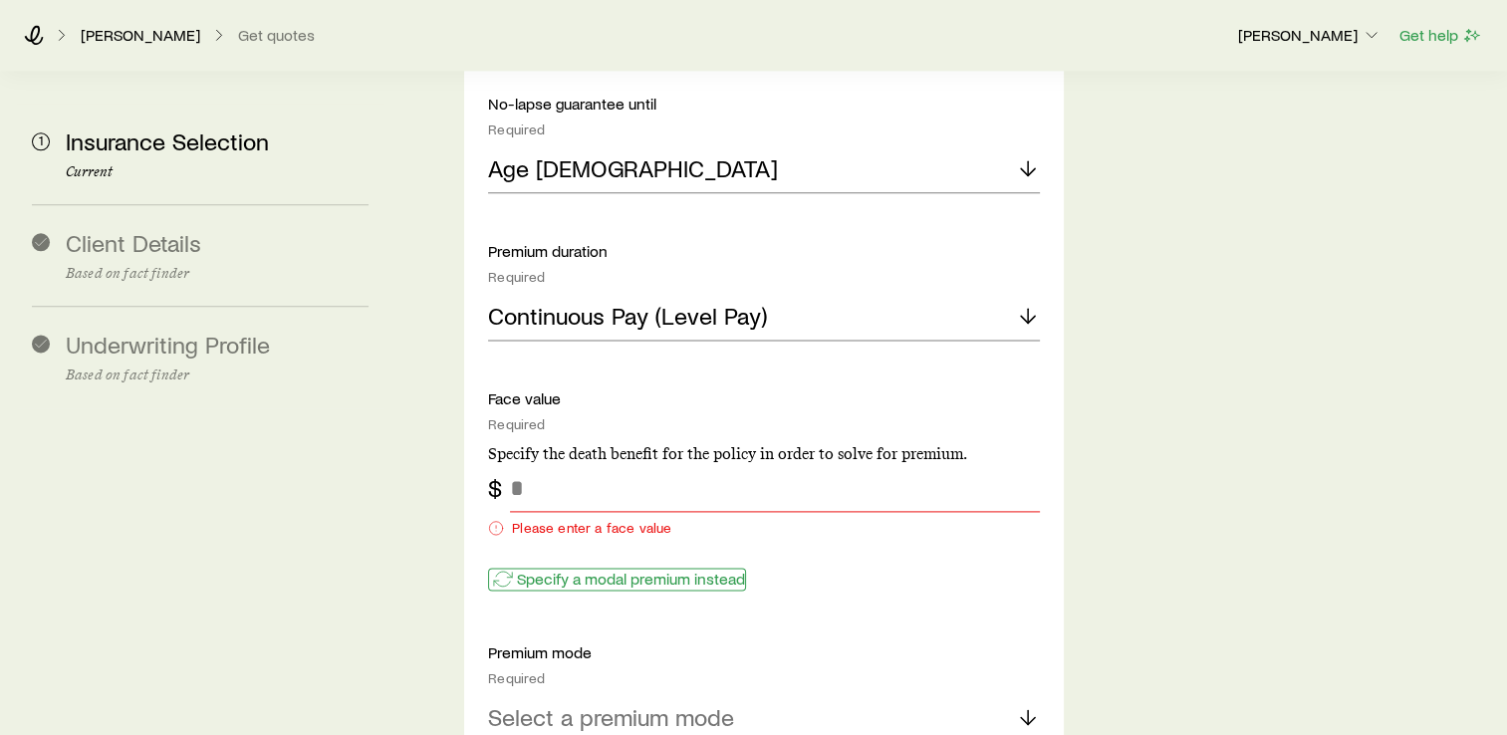
click at [576, 544] on div "Specify a modal premium instead" at bounding box center [764, 569] width 552 height 51
click at [570, 464] on input "tel" at bounding box center [775, 488] width 530 height 48
click at [590, 569] on p "Specify a modal premium instead" at bounding box center [631, 579] width 228 height 20
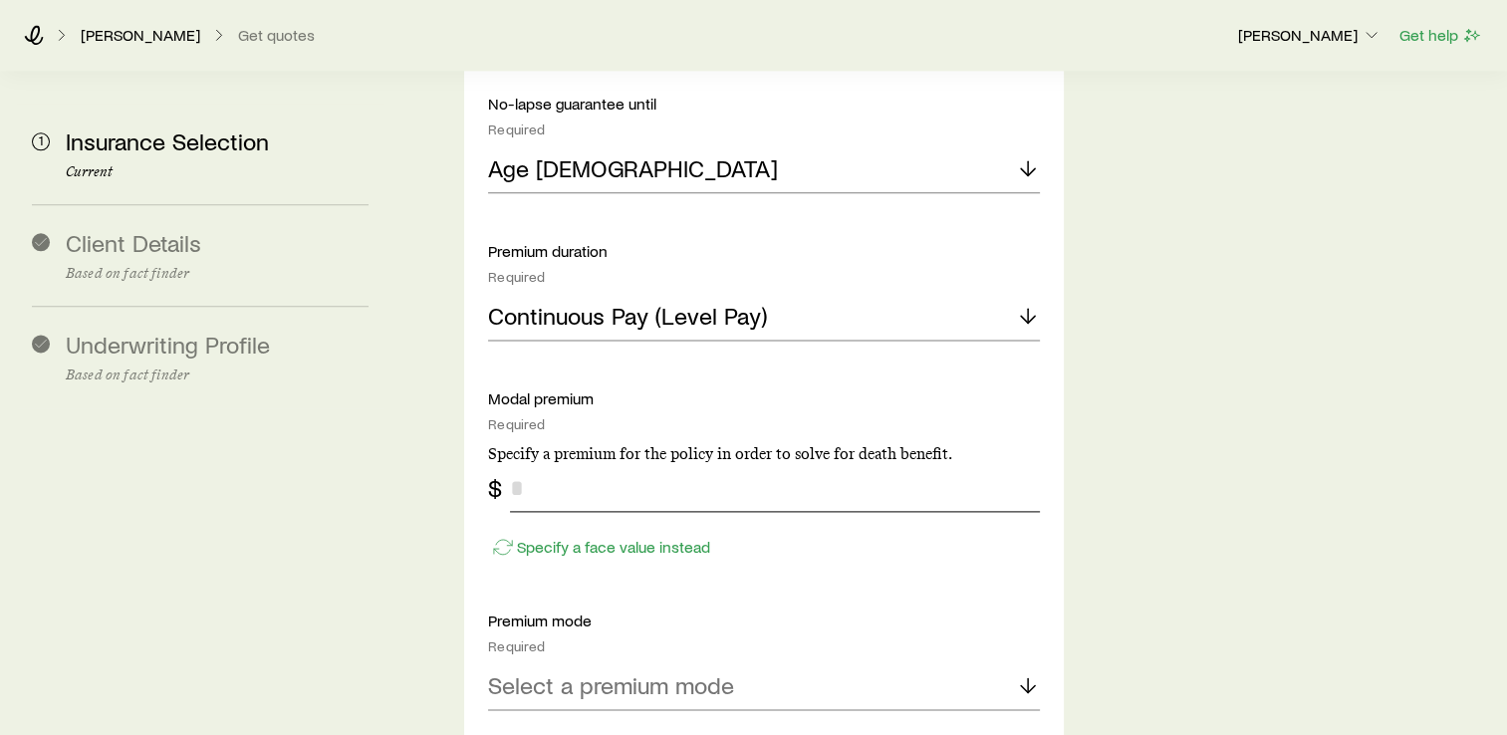
click at [570, 464] on input "tel" at bounding box center [775, 488] width 530 height 48
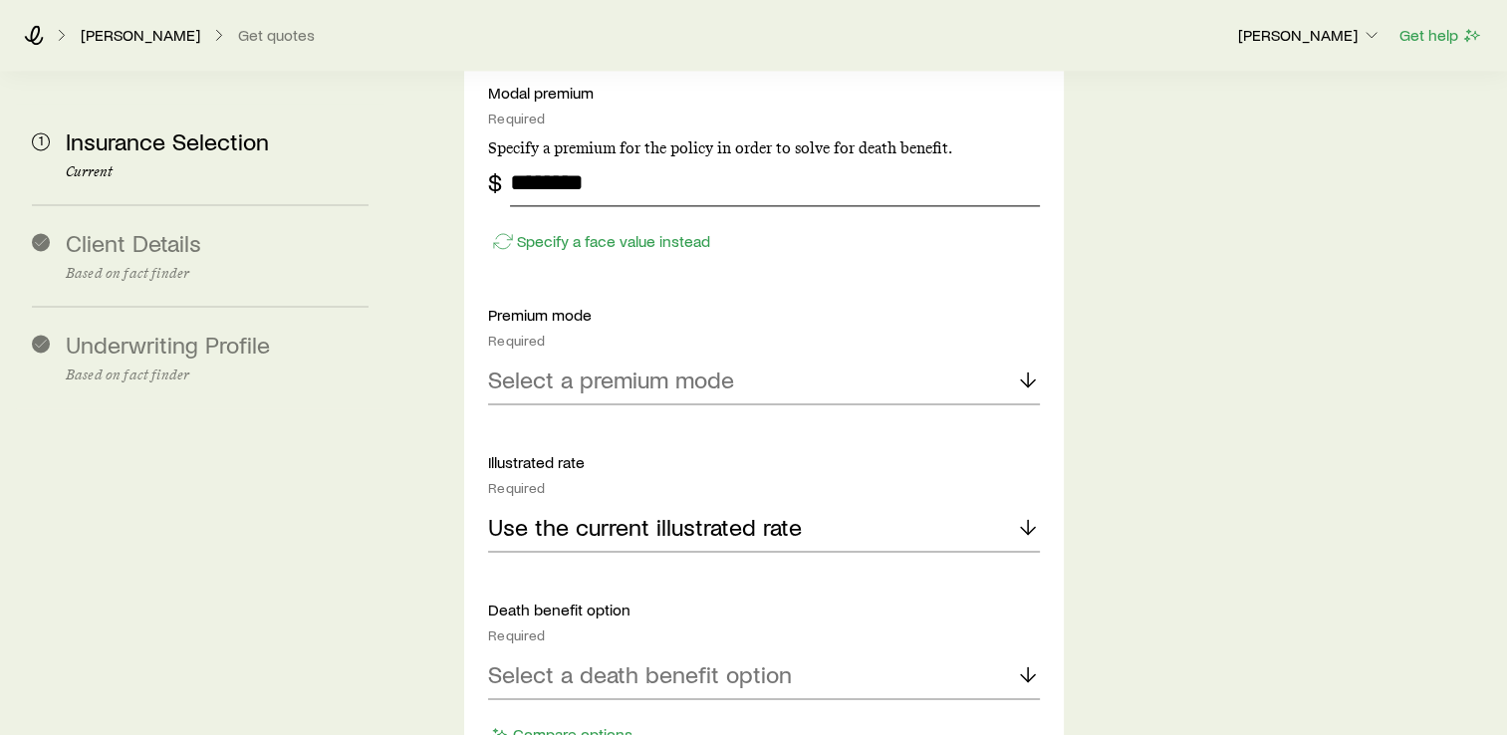
scroll to position [2790, 0]
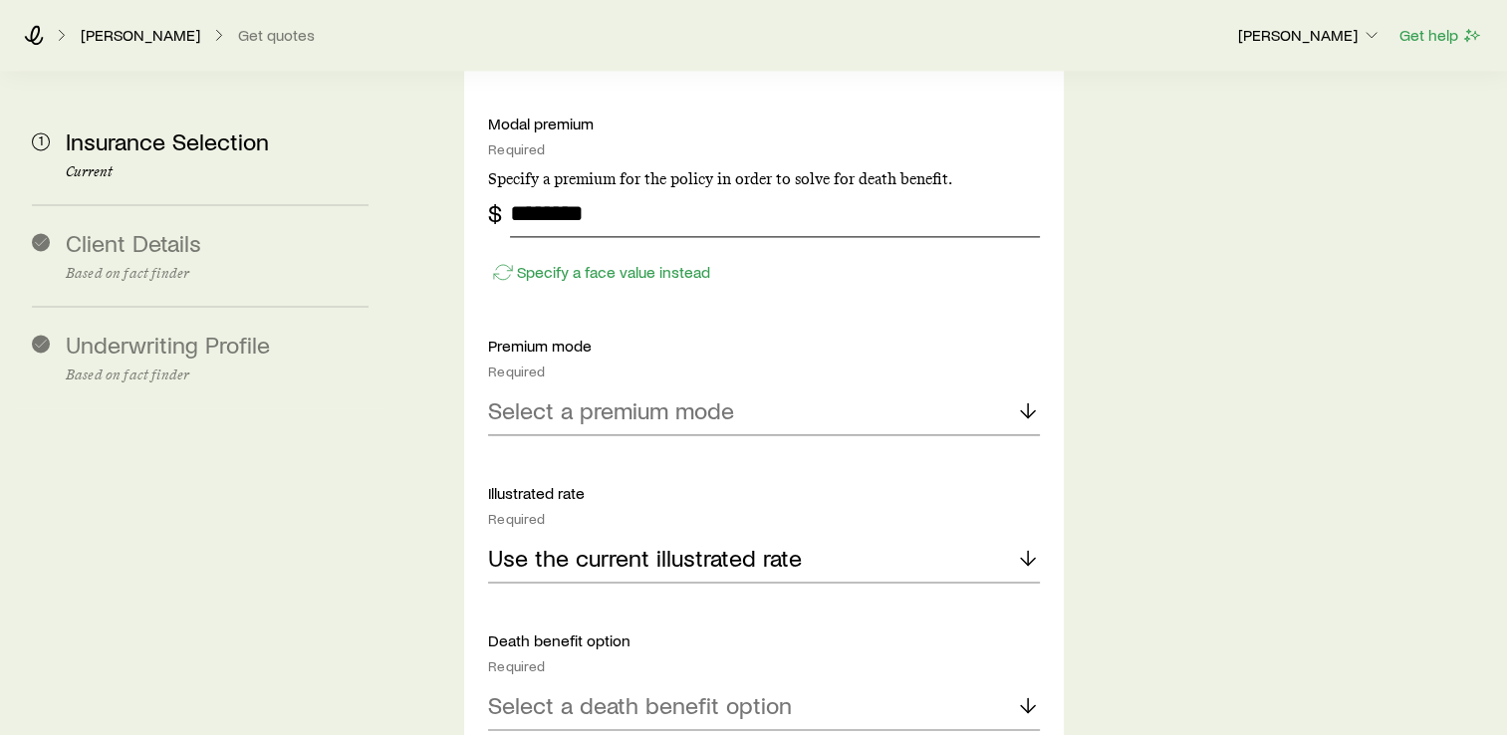
type input "********"
click at [650, 397] on p "Select a premium mode" at bounding box center [611, 411] width 246 height 28
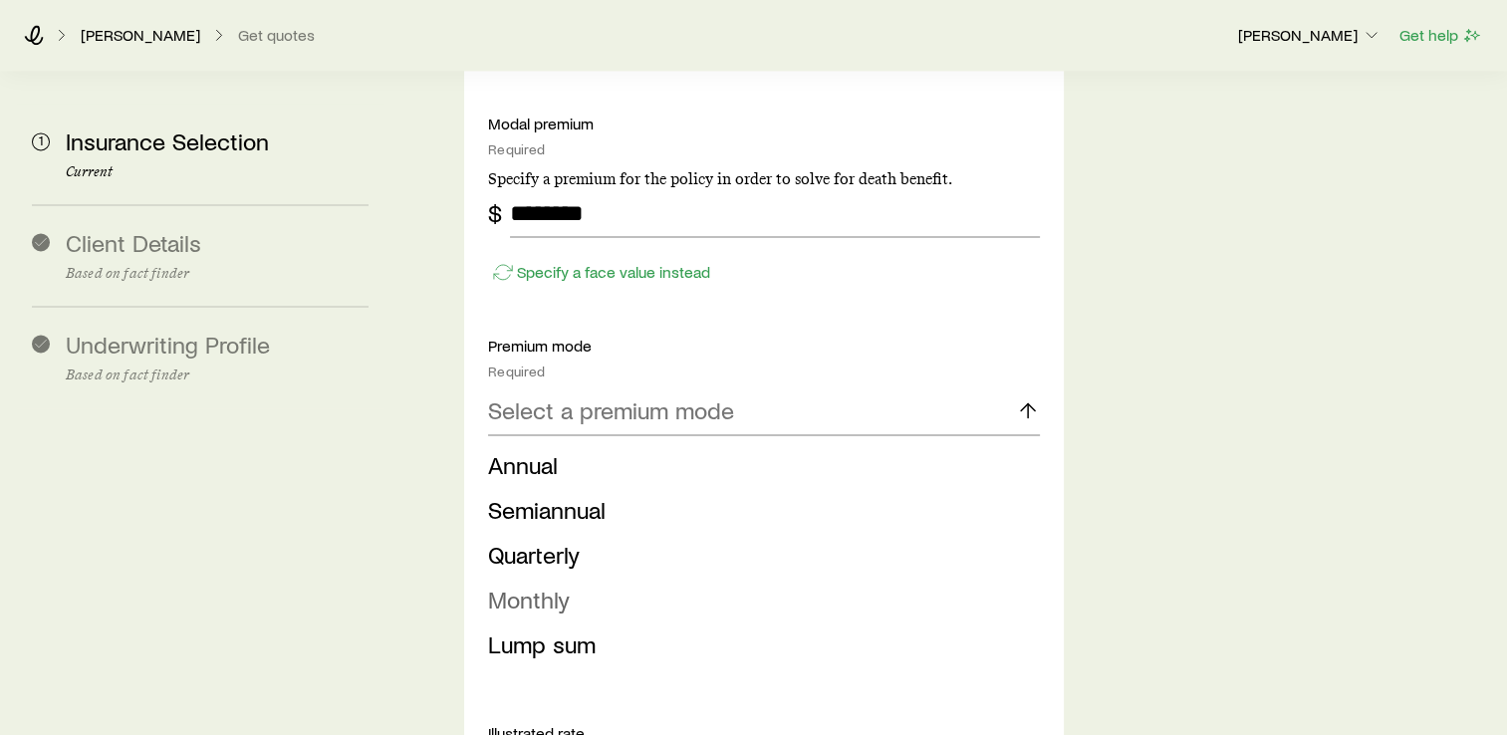
click at [563, 585] on span "Monthly" at bounding box center [529, 599] width 82 height 29
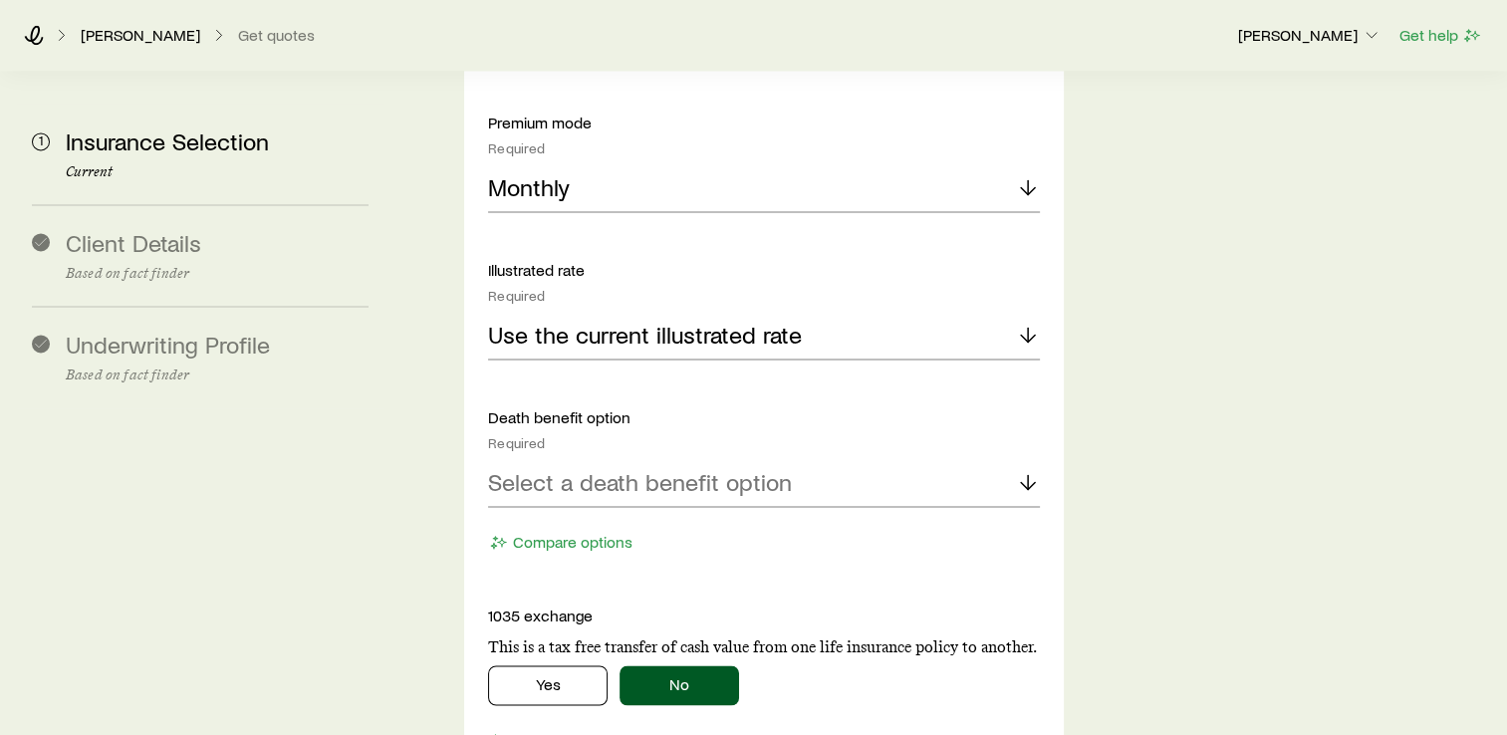
scroll to position [3013, 0]
click at [607, 459] on div "Select a death benefit option" at bounding box center [764, 483] width 552 height 48
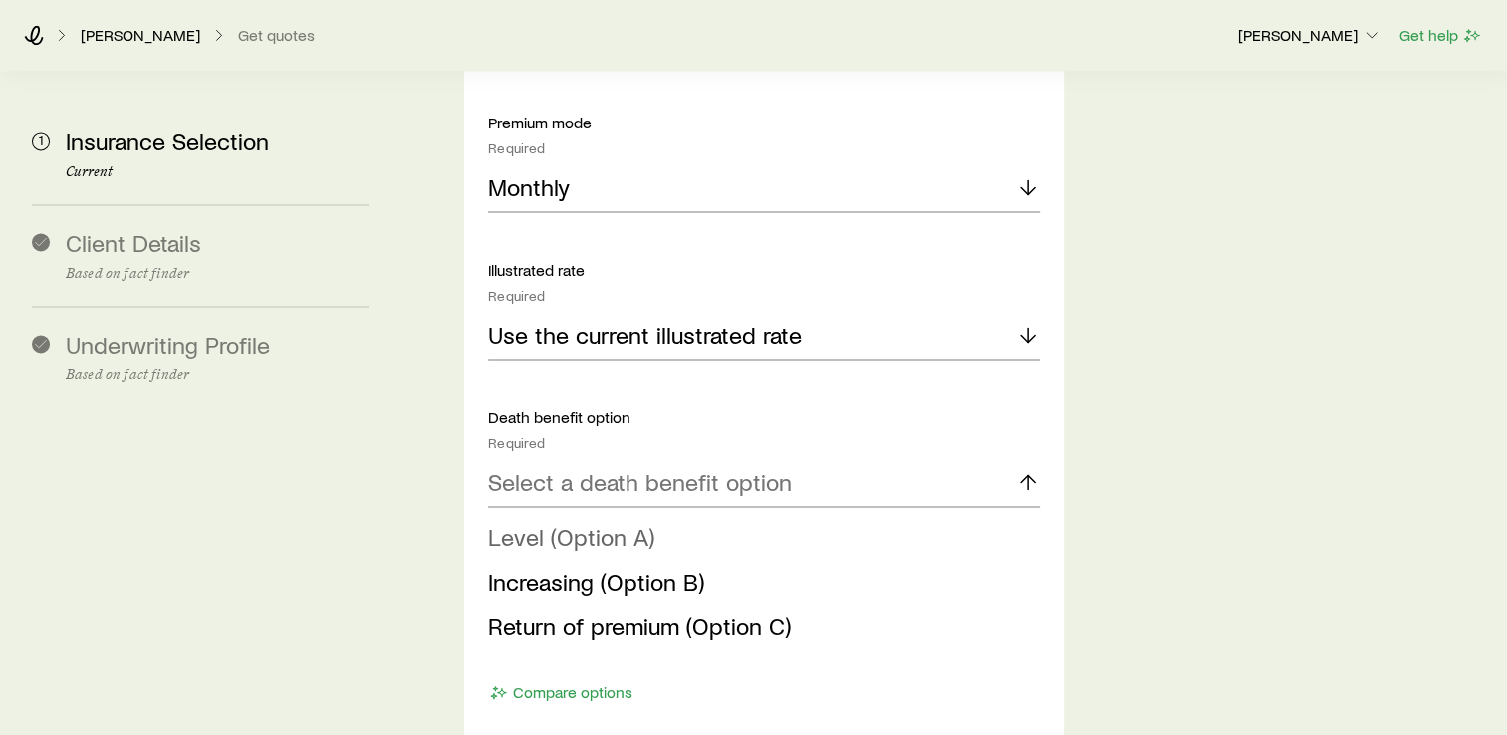
click at [596, 522] on span "Level (Option A)" at bounding box center [571, 536] width 166 height 29
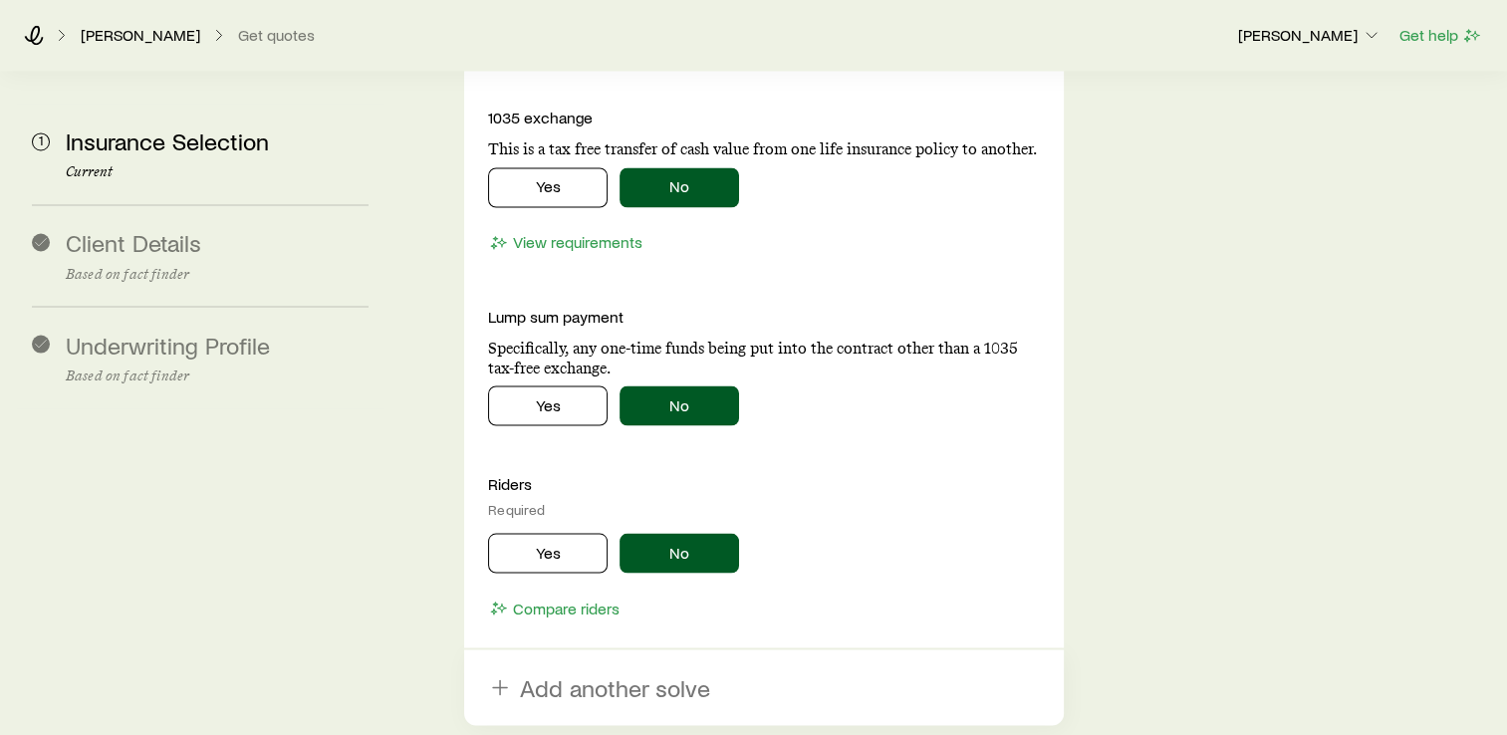
scroll to position [3537, 0]
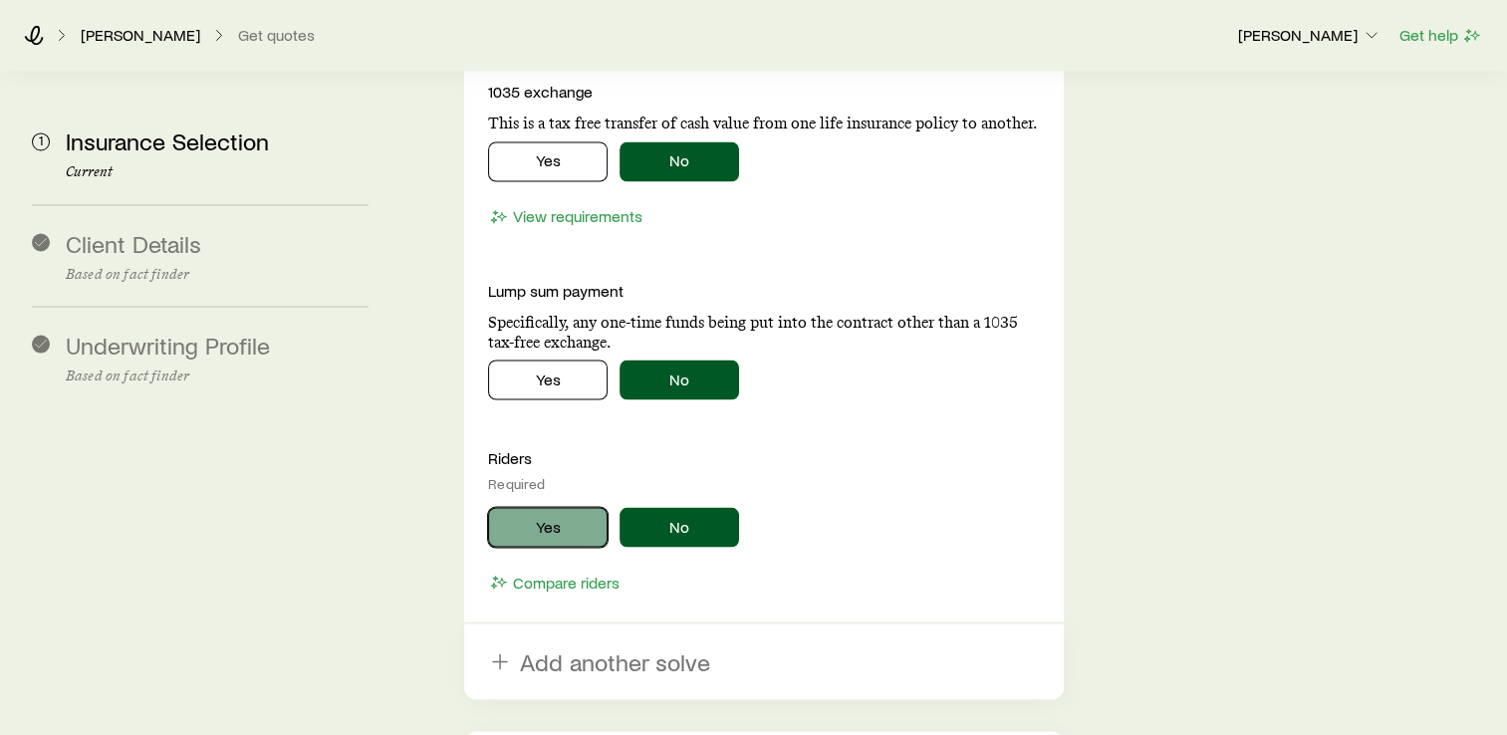
click at [521, 507] on button "Yes" at bounding box center [548, 527] width 120 height 40
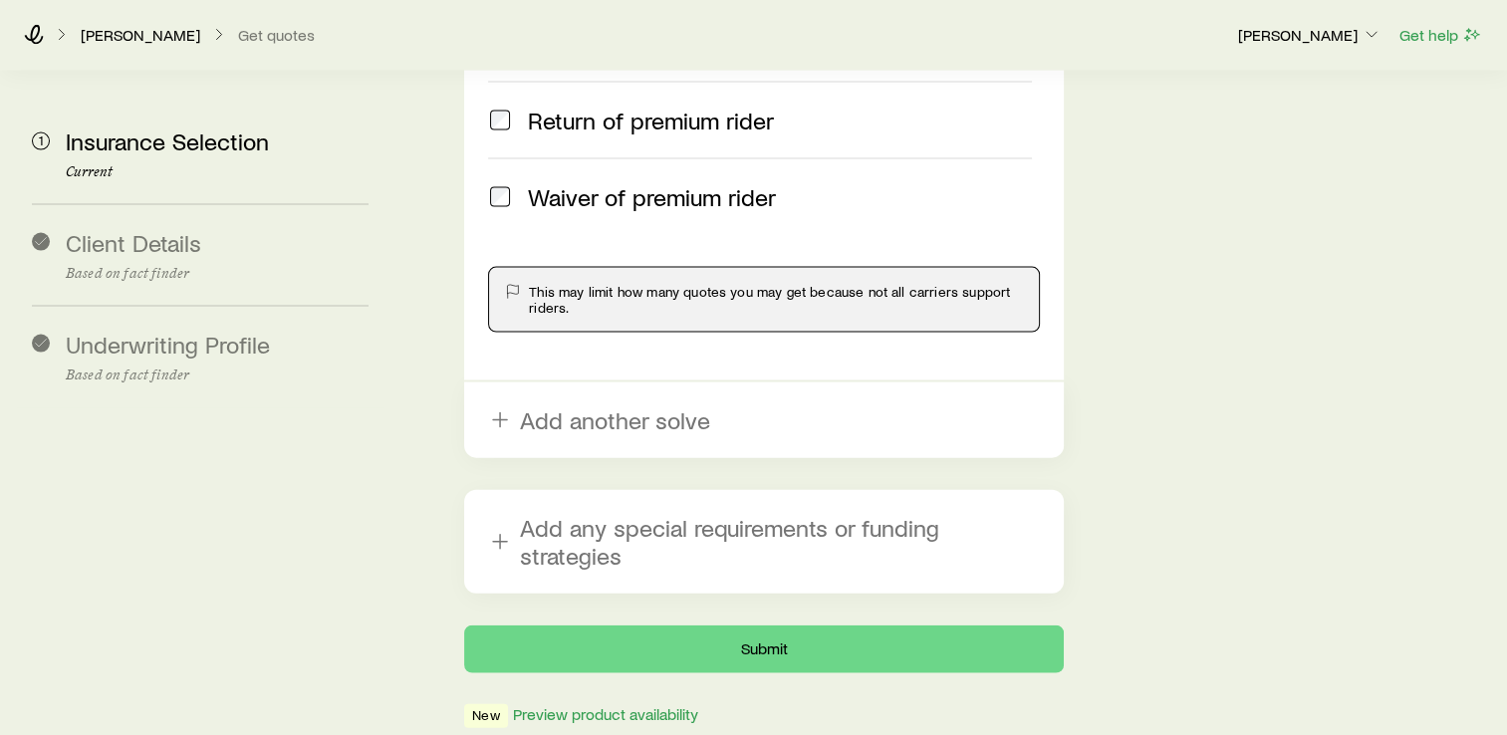
scroll to position [4259, 0]
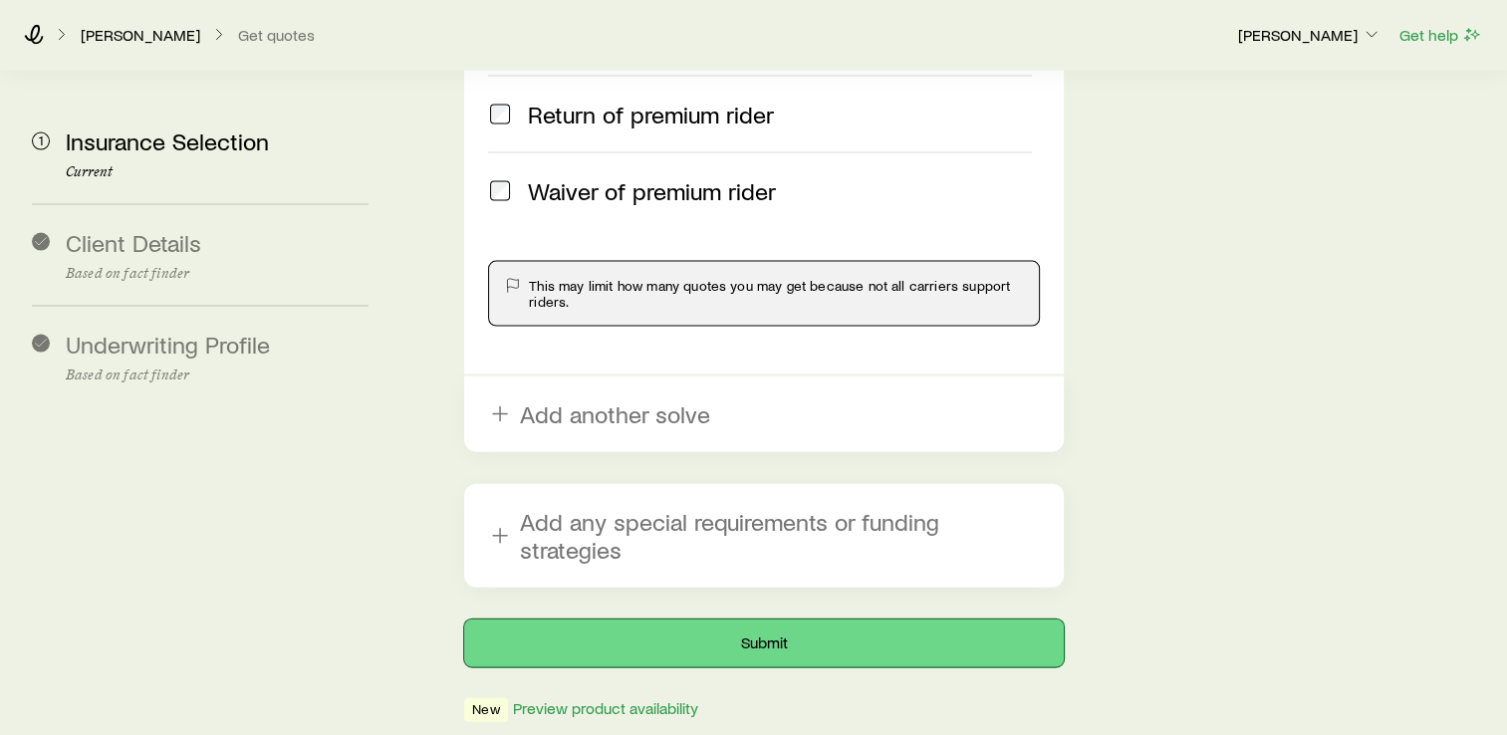
click at [761, 620] on button "Submit" at bounding box center [764, 644] width 600 height 48
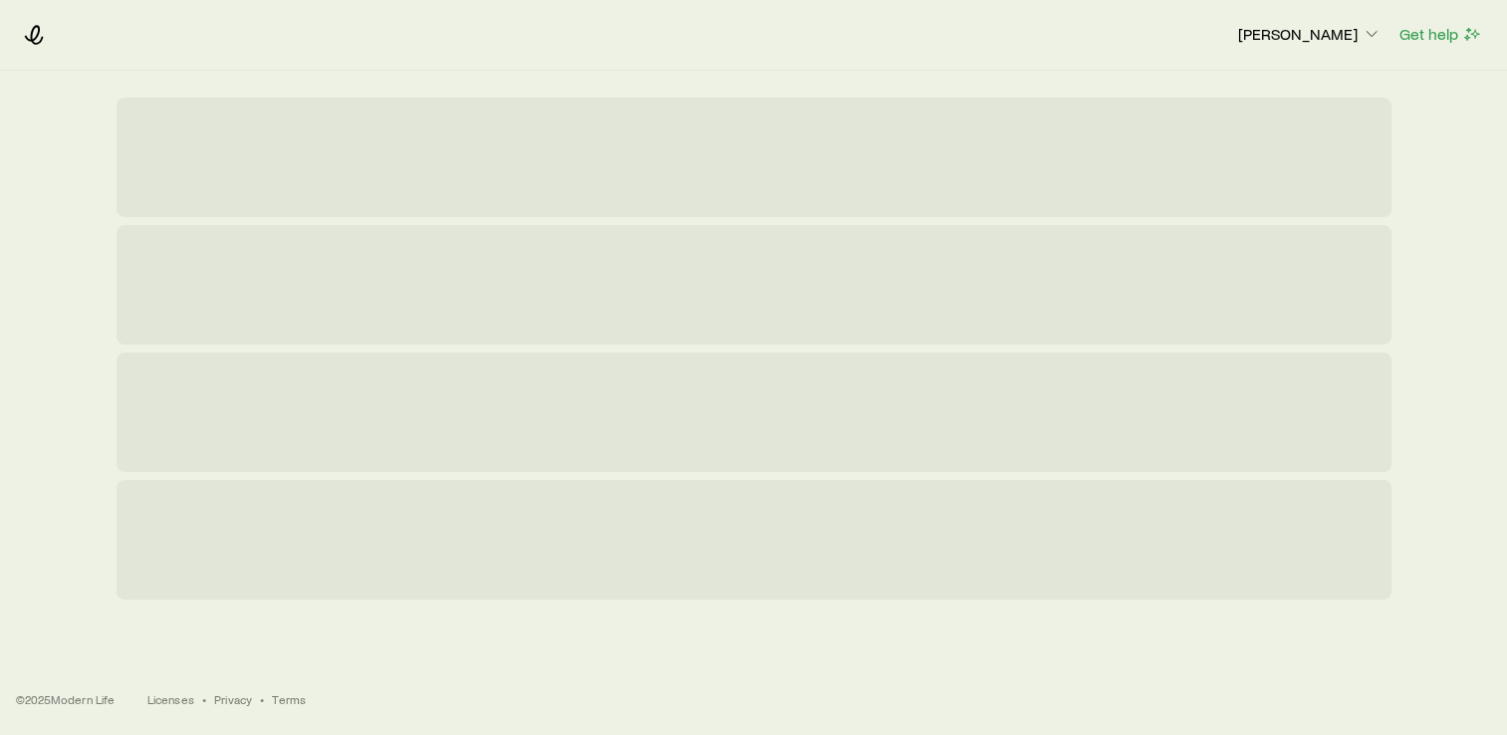
scroll to position [0, 0]
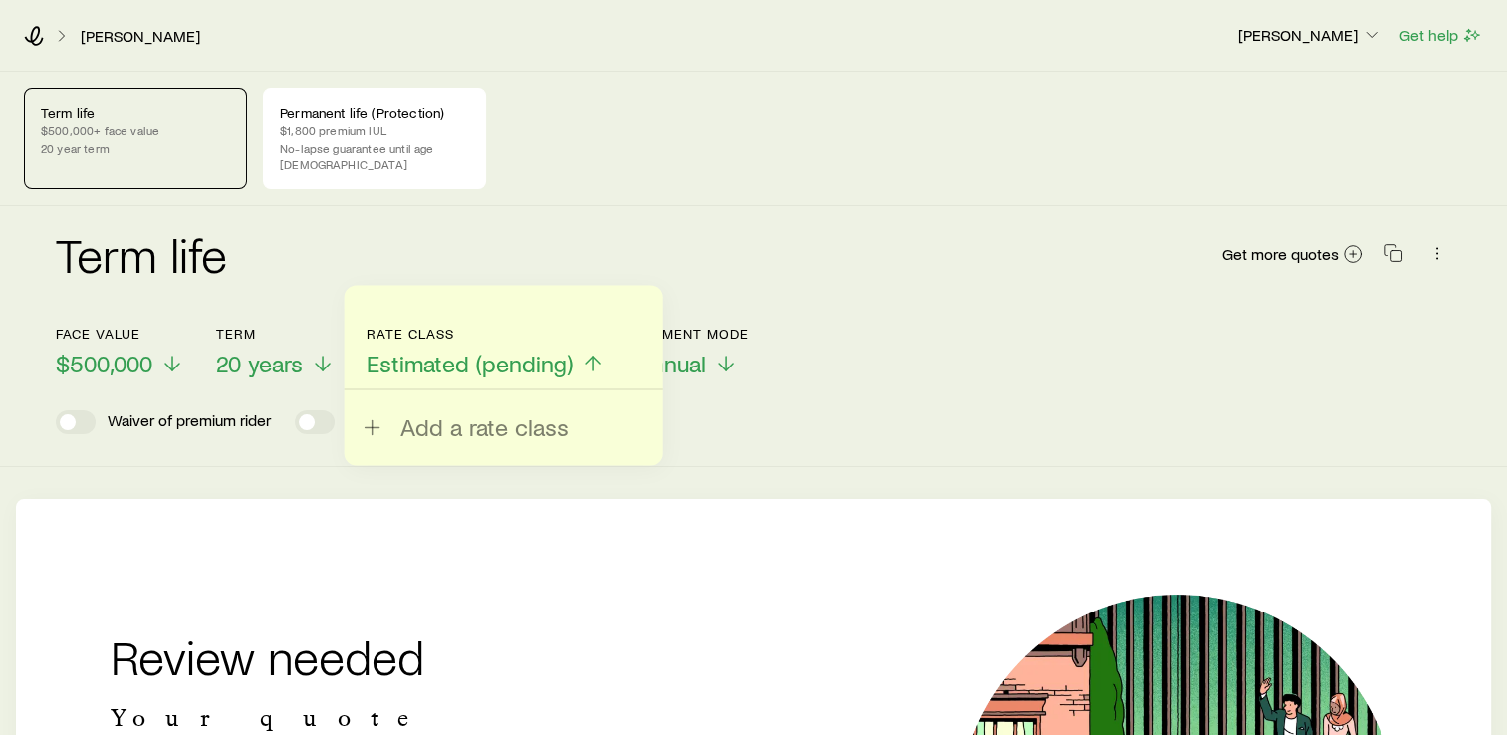
click at [156, 123] on p "$500,000+ face value" at bounding box center [135, 131] width 189 height 16
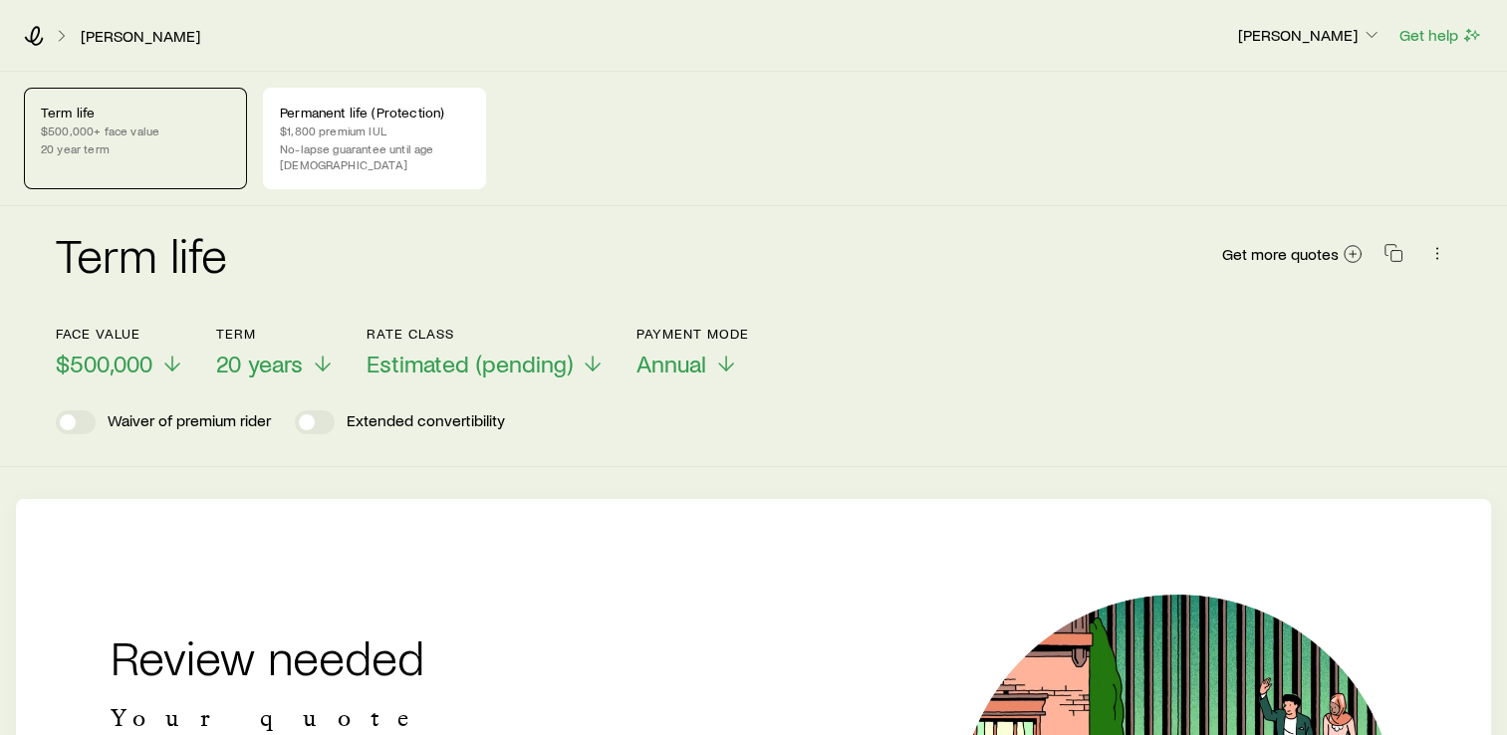
click at [153, 126] on p "$500,000+ face value" at bounding box center [135, 131] width 189 height 16
click at [316, 126] on p "$1,800 premium IUL" at bounding box center [374, 131] width 189 height 16
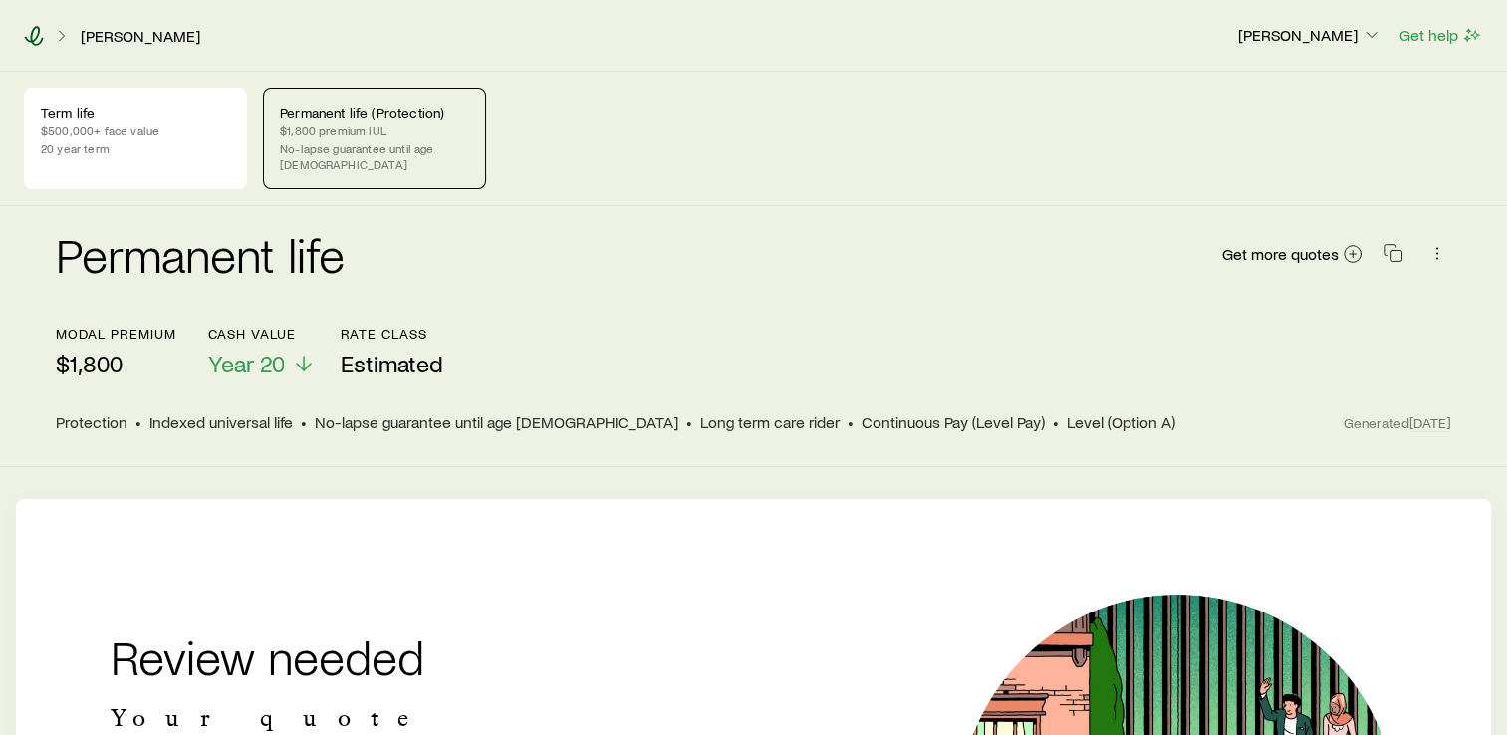
click at [36, 34] on icon at bounding box center [34, 36] width 20 height 20
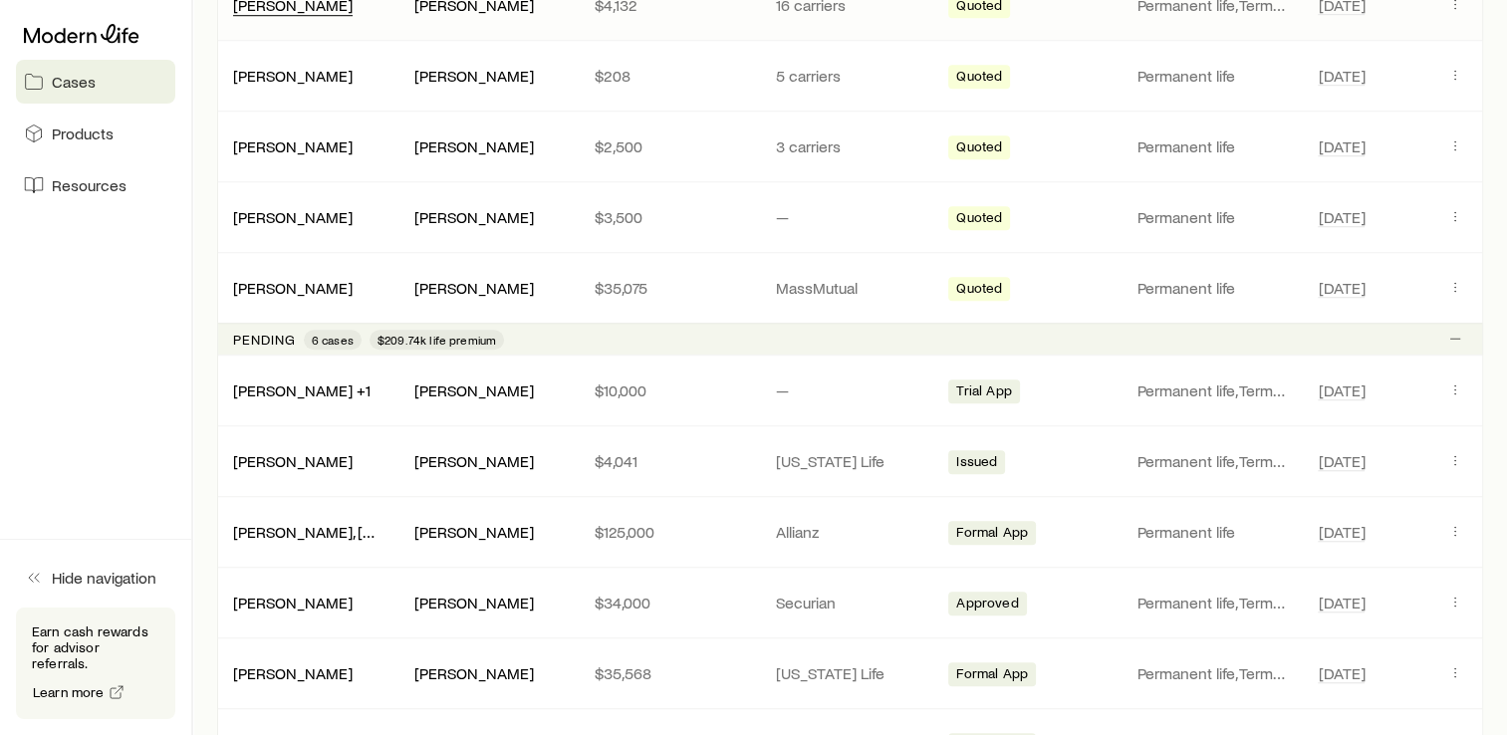
scroll to position [1718, 0]
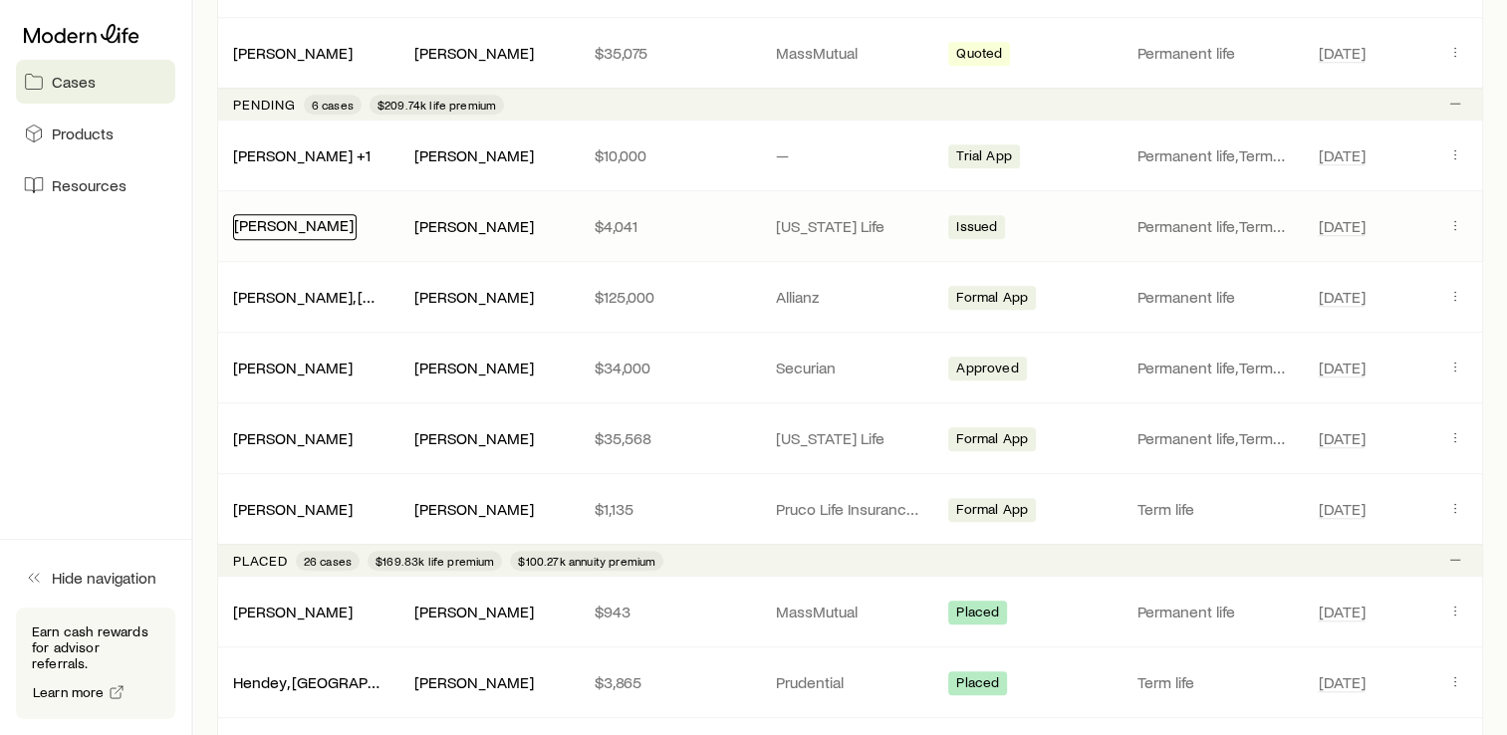
click at [308, 215] on link "[PERSON_NAME]" at bounding box center [294, 224] width 120 height 19
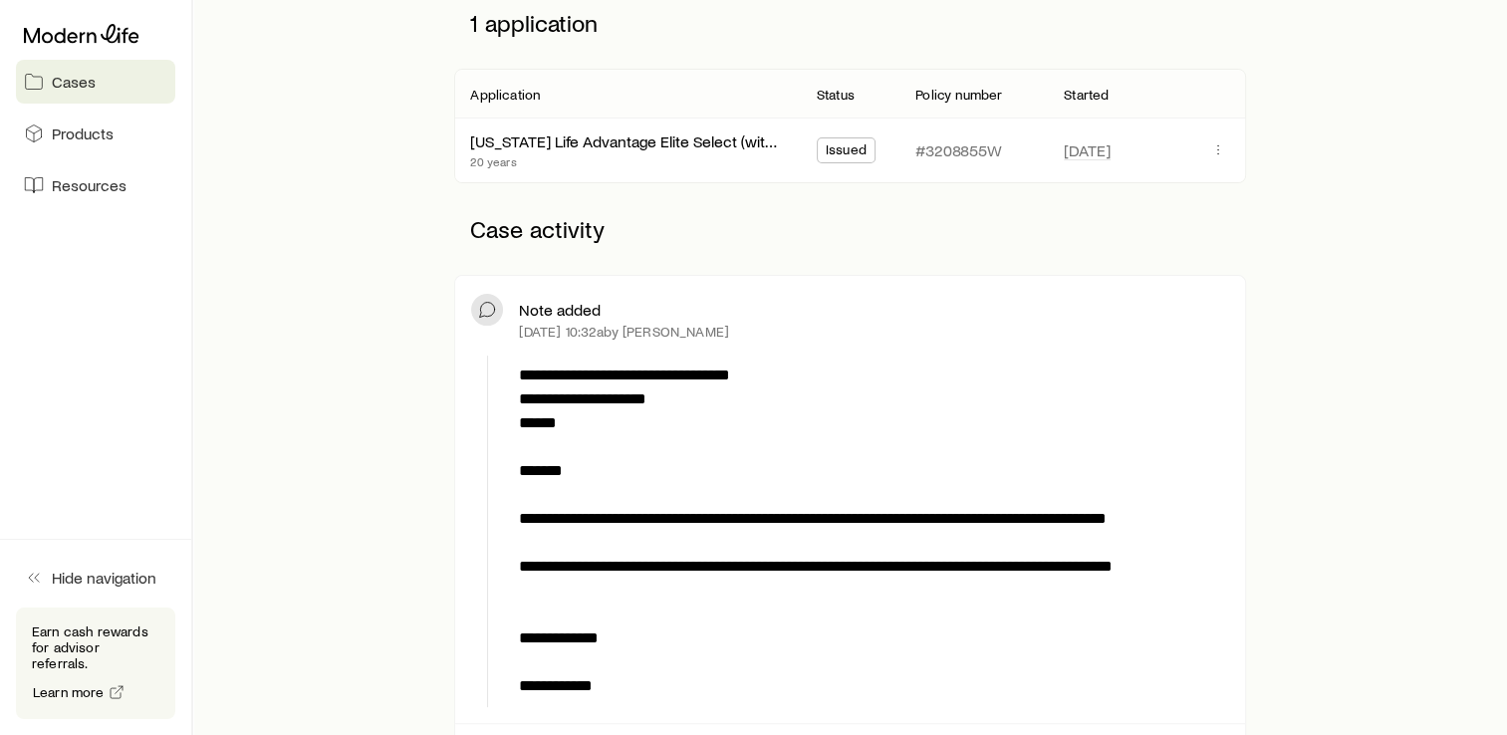
scroll to position [323, 0]
